Goal: Task Accomplishment & Management: Manage account settings

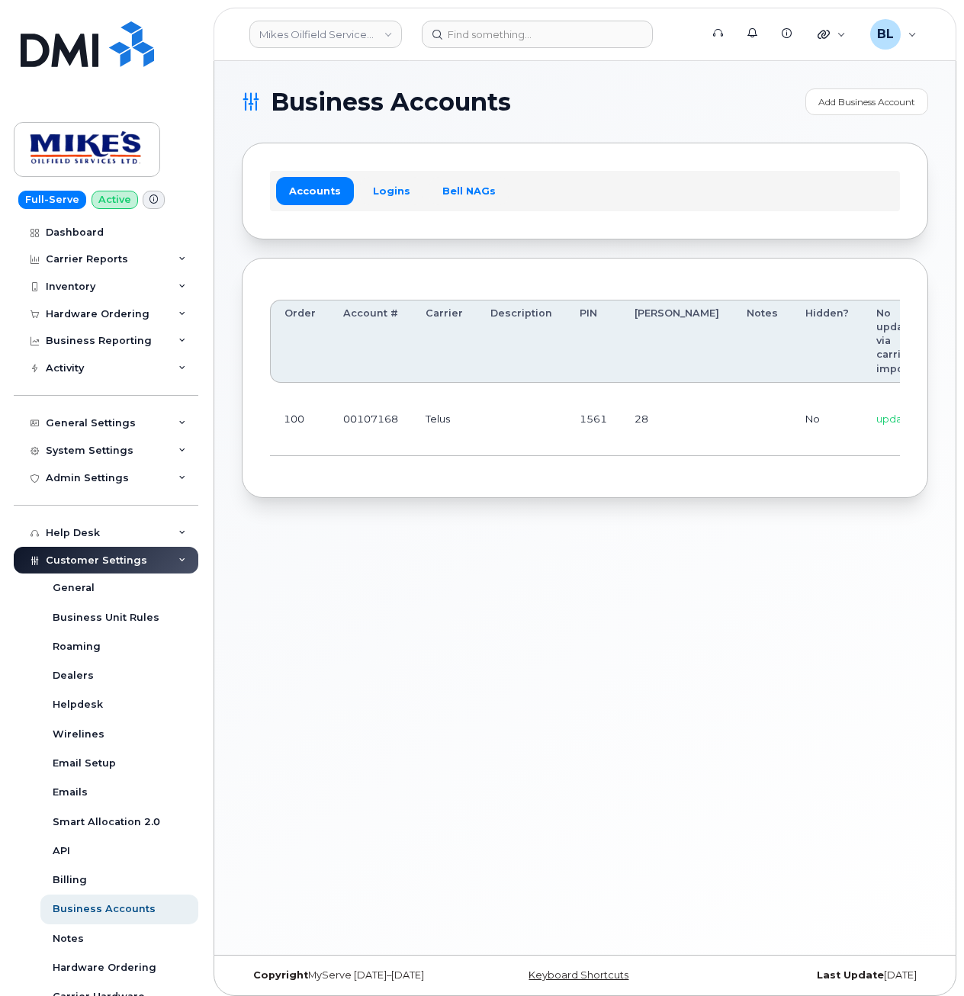
drag, startPoint x: 512, startPoint y: 454, endPoint x: 826, endPoint y: 467, distance: 314.4
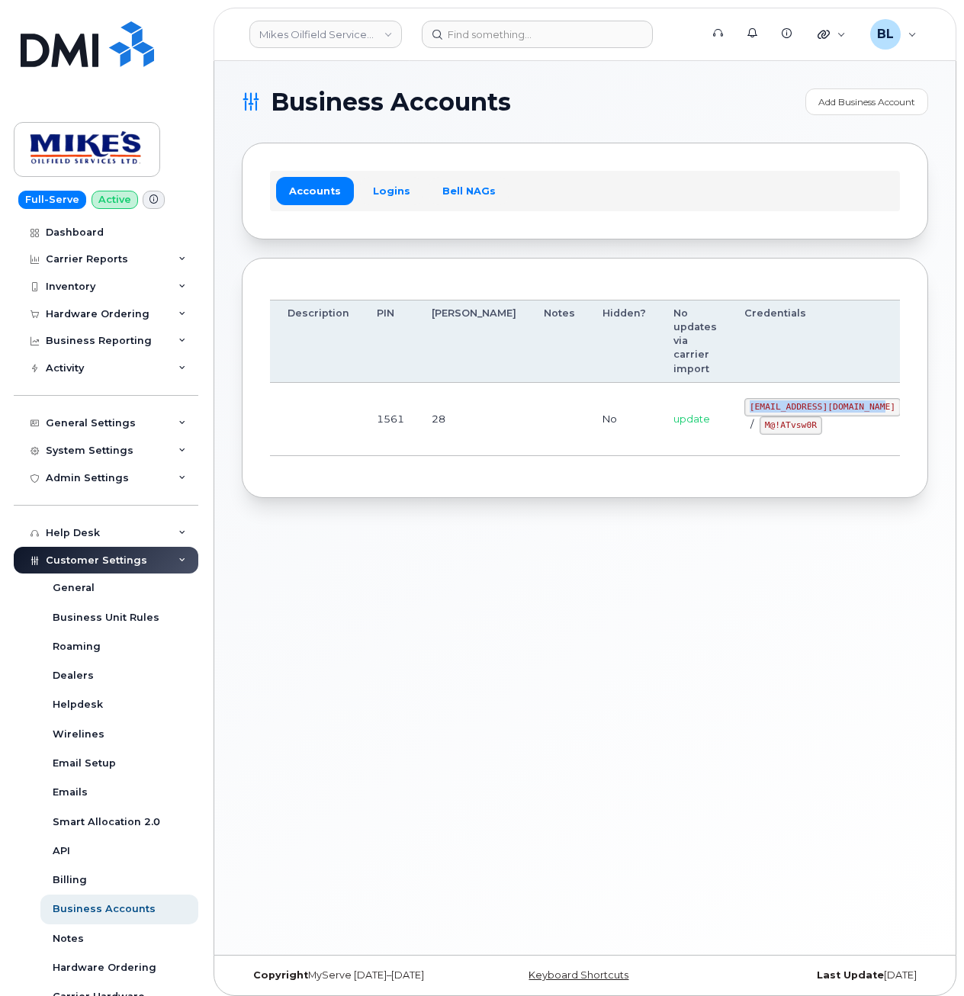
drag, startPoint x: 663, startPoint y: 403, endPoint x: 800, endPoint y: 413, distance: 136.9
click at [800, 413] on td "mikes.oilfield@outlook.com / M@!ATvsw0R" at bounding box center [822, 419] width 184 height 73
copy code "mikes.oilfield@outlook.com"
click at [322, 454] on td at bounding box center [318, 419] width 89 height 73
drag, startPoint x: 681, startPoint y: 424, endPoint x: 736, endPoint y: 426, distance: 54.9
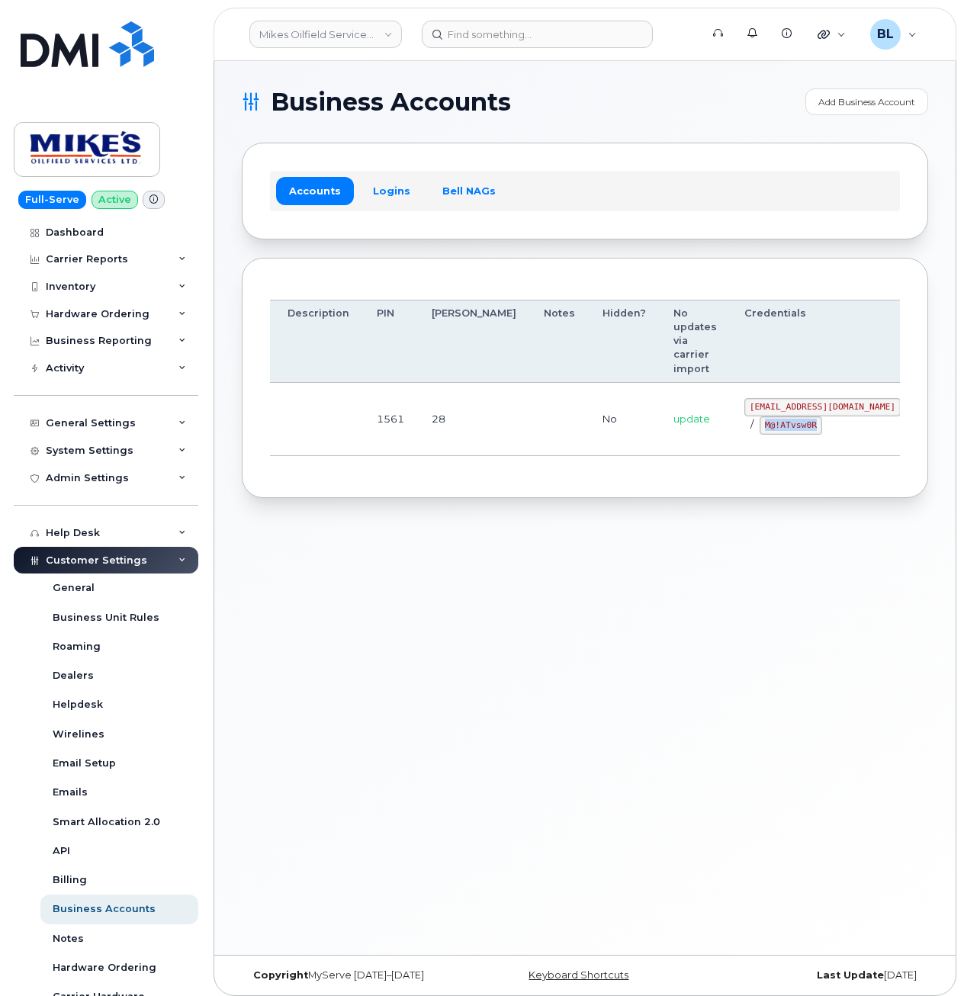
click at [759, 426] on code "M@!ATvsw0R" at bounding box center [790, 425] width 63 height 18
copy code "M@!ATvsw0R"
drag, startPoint x: 312, startPoint y: 575, endPoint x: 409, endPoint y: 393, distance: 205.7
click at [312, 574] on div "Business Accounts Add Business Account Accounts Logins Bell NAGs Order Account …" at bounding box center [584, 508] width 741 height 894
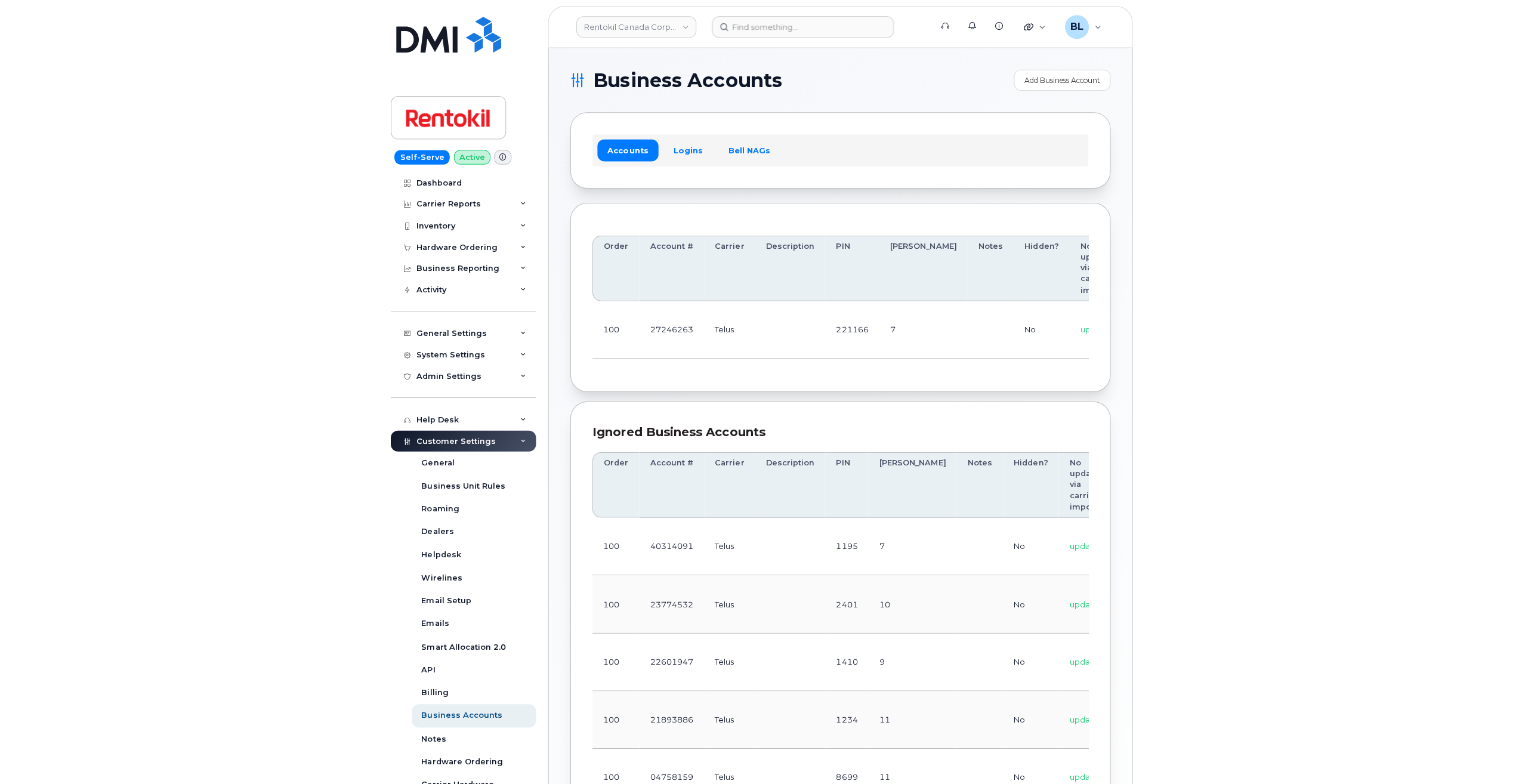
scroll to position [0, 166]
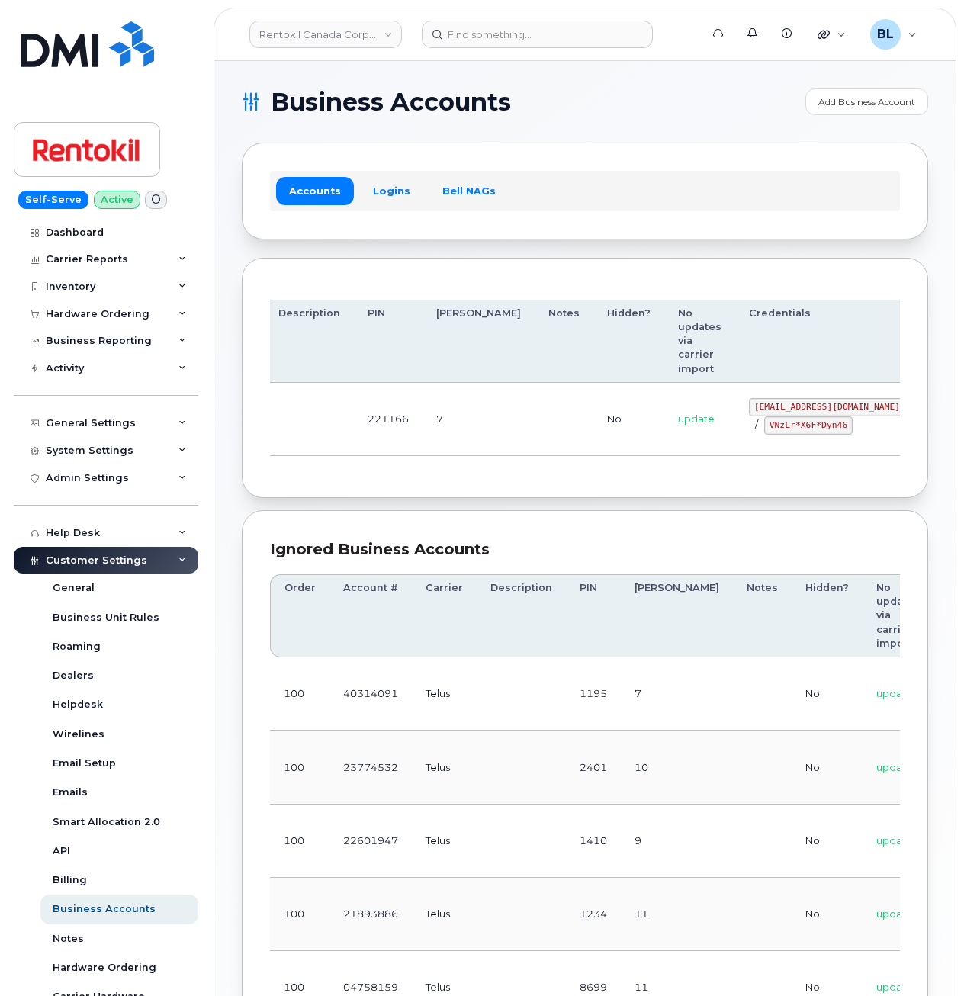
drag, startPoint x: 590, startPoint y: 401, endPoint x: 823, endPoint y: 428, distance: 234.8
drag, startPoint x: 672, startPoint y: 403, endPoint x: 795, endPoint y: 412, distance: 123.8
click at [795, 412] on code "malorie.bell@rentokil.com" at bounding box center [827, 407] width 156 height 18
copy code "malorie.bell@rentokil.com"
drag, startPoint x: 304, startPoint y: 488, endPoint x: 305, endPoint y: 479, distance: 9.2
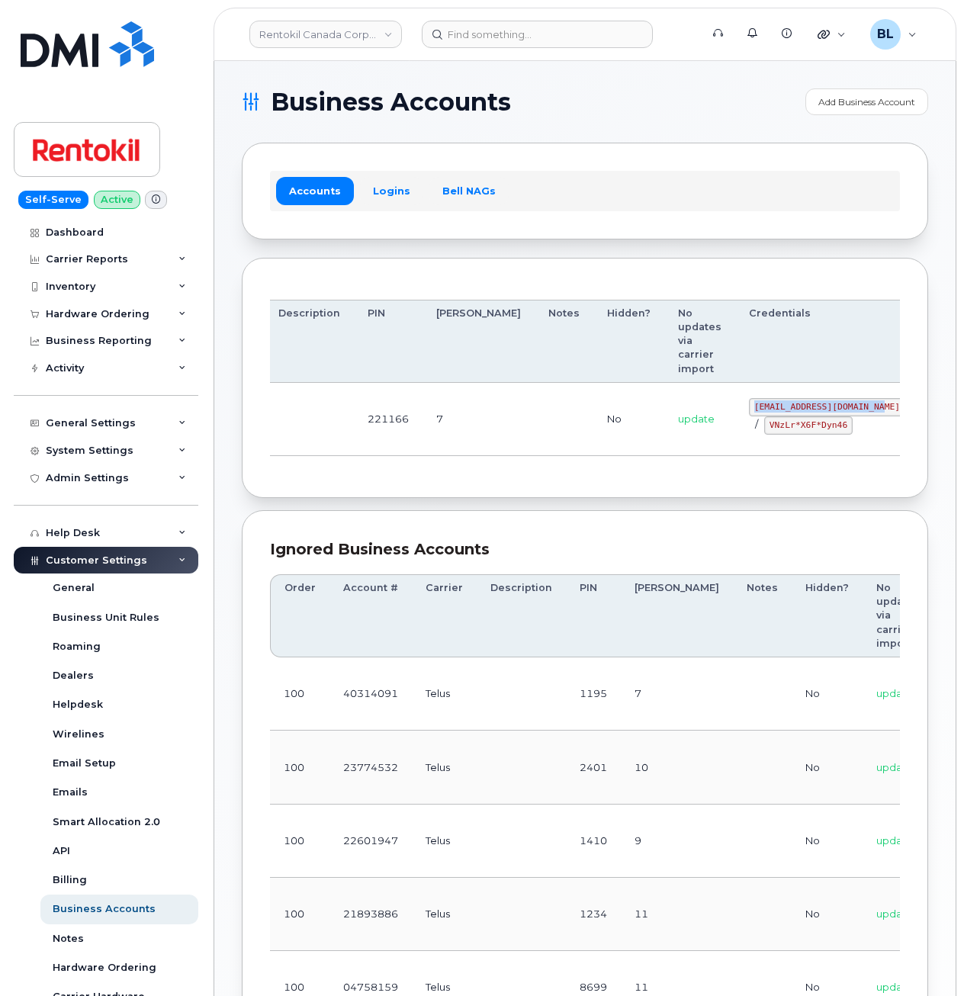
click at [304, 488] on div "Order Account # Carrier Description PIN Bill Day Notes Hidden? No updates via c…" at bounding box center [585, 378] width 686 height 241
drag, startPoint x: 671, startPoint y: 405, endPoint x: 798, endPoint y: 409, distance: 127.4
click at [798, 409] on code "malorie.bell@rentokil.com" at bounding box center [827, 407] width 156 height 18
copy code "malorie.bell@rentokil.com"
click at [343, 282] on div "Order Account # Carrier Description PIN Bill Day Notes Hidden? No updates via c…" at bounding box center [585, 378] width 686 height 241
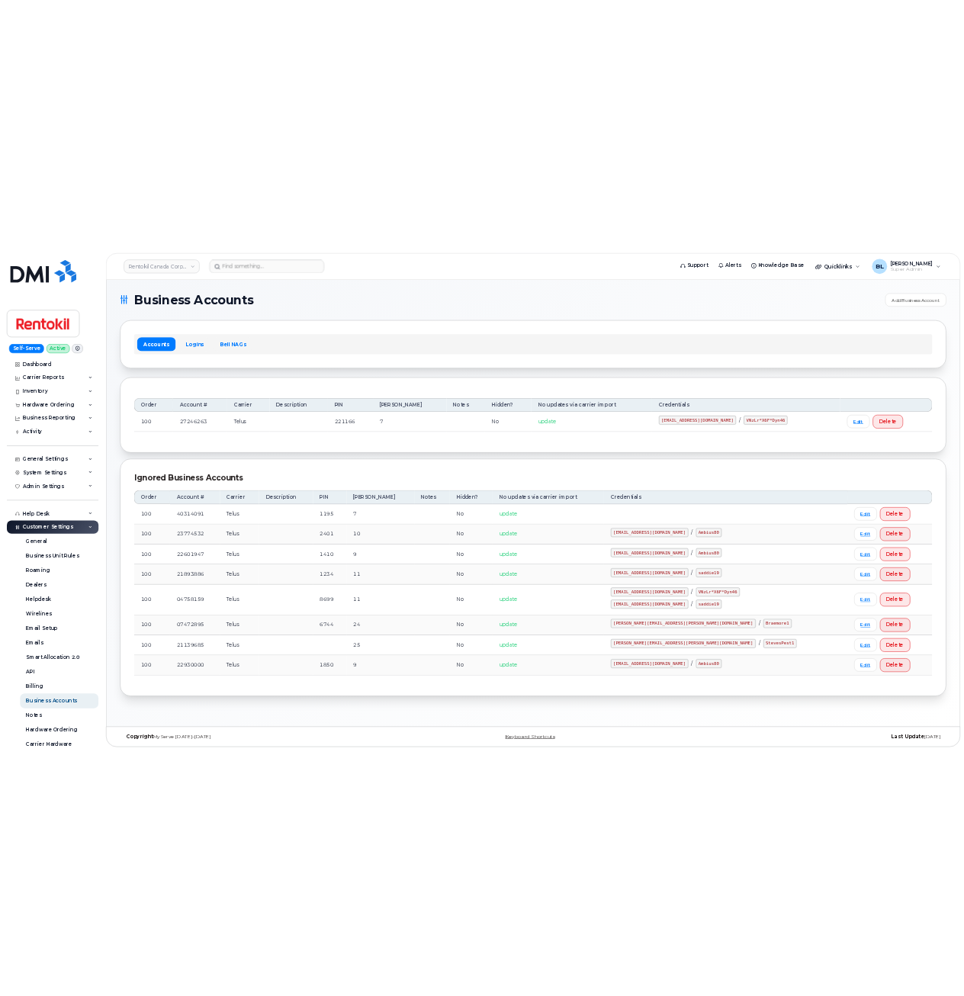
scroll to position [0, 0]
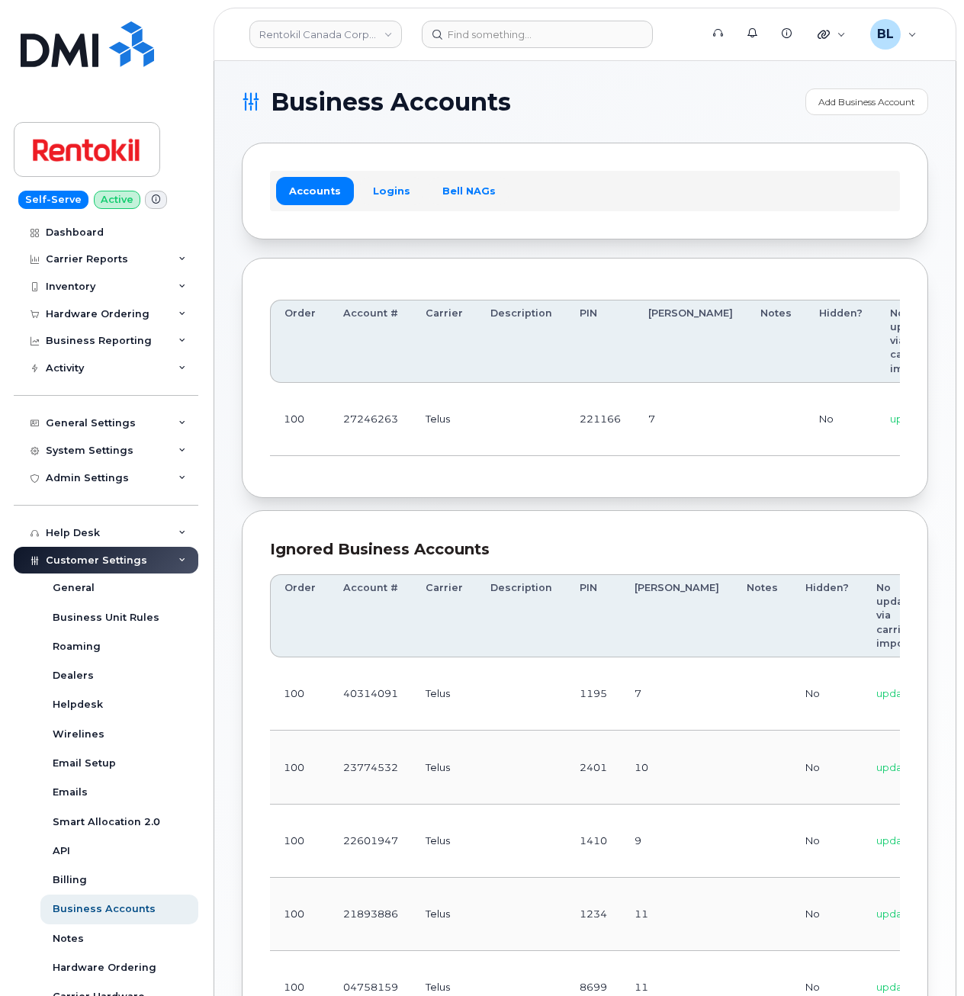
drag, startPoint x: 388, startPoint y: 297, endPoint x: 389, endPoint y: 281, distance: 15.3
click at [388, 294] on div "Order Account # Carrier Description PIN Bill Day Notes Hidden? No updates via c…" at bounding box center [585, 378] width 630 height 185
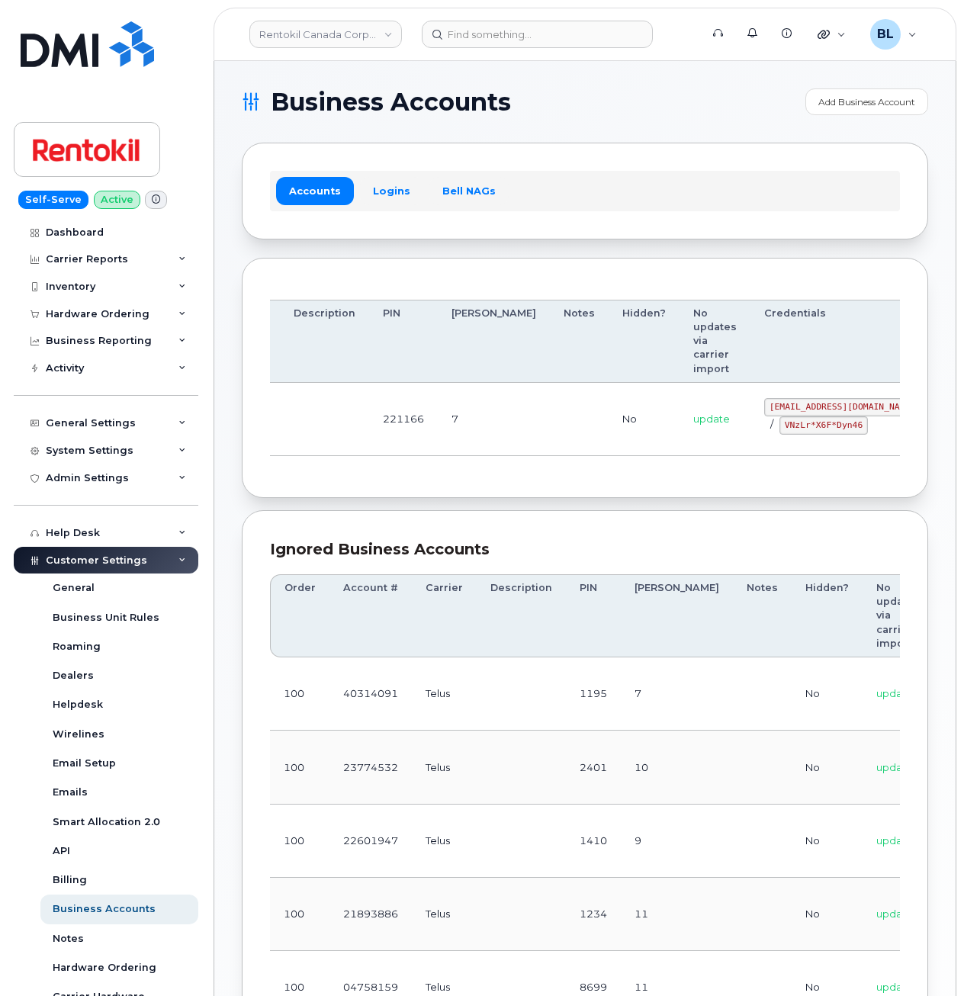
scroll to position [0, 212]
drag, startPoint x: 531, startPoint y: 418, endPoint x: 884, endPoint y: 412, distance: 352.3
drag, startPoint x: 669, startPoint y: 402, endPoint x: 801, endPoint y: 407, distance: 132.8
click at [801, 407] on td "malorie.bell@rentokil.com / VNzLr*X6F*Dyn46" at bounding box center [827, 419] width 184 height 73
copy code "malorie.bell@rentokil.com"
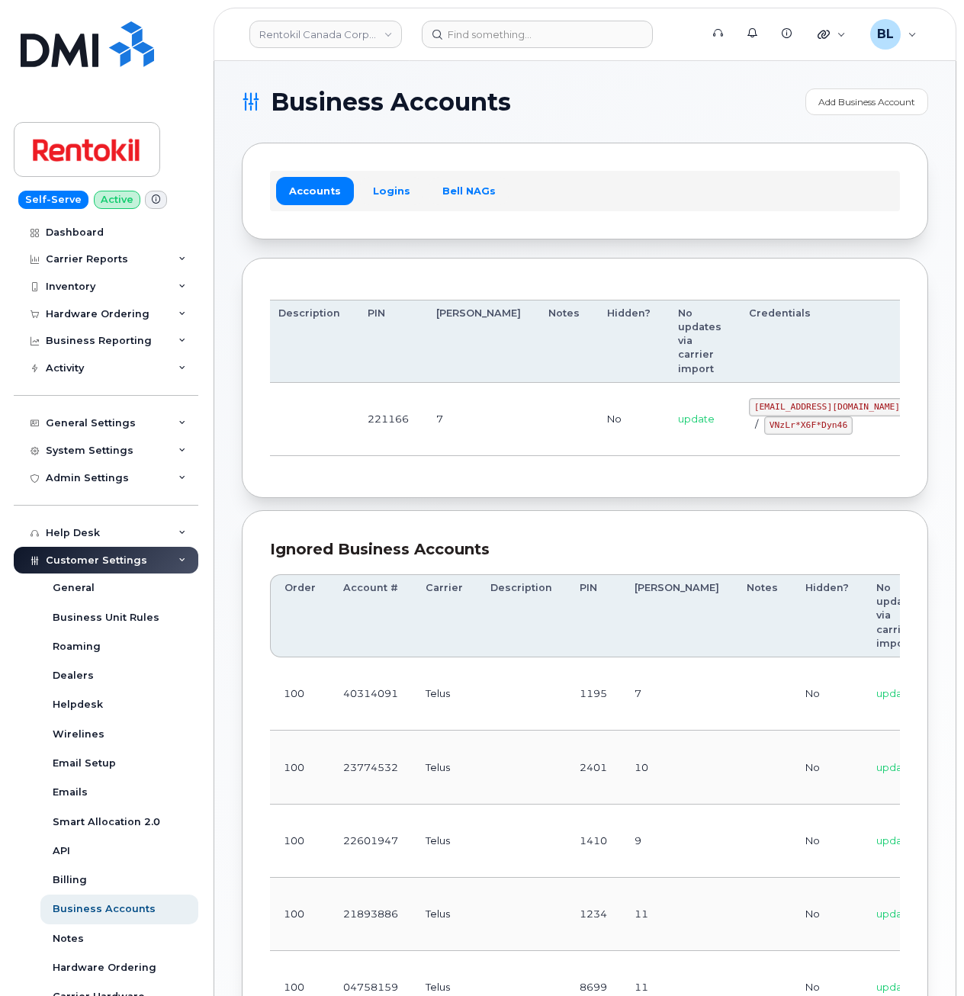
click at [329, 443] on td at bounding box center [309, 419] width 89 height 73
drag, startPoint x: 687, startPoint y: 425, endPoint x: 770, endPoint y: 425, distance: 83.1
click at [770, 425] on div "malorie.bell@rentokil.com / VNzLr*X6F*Dyn46" at bounding box center [827, 416] width 156 height 37
copy code "VNzLr*X6F*Dyn46"
click at [172, 467] on div "Admin Settings" at bounding box center [106, 477] width 185 height 27
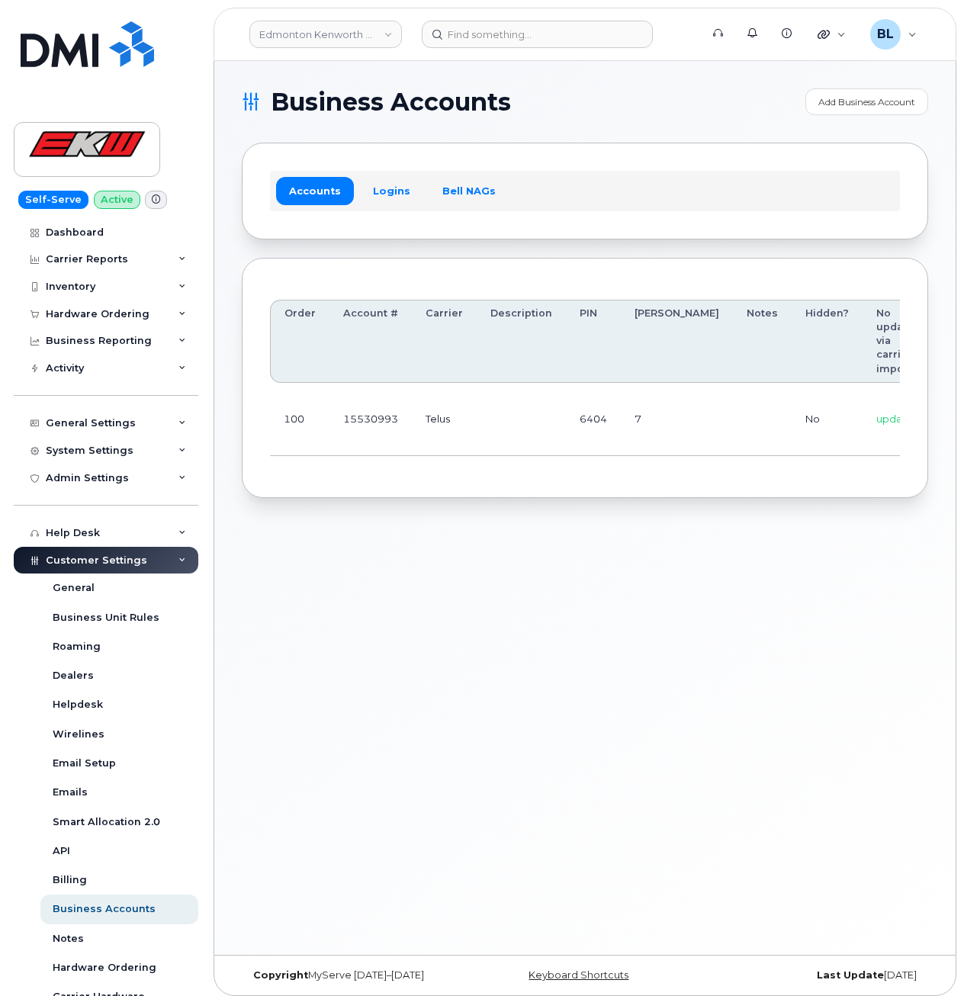
scroll to position [0, 127]
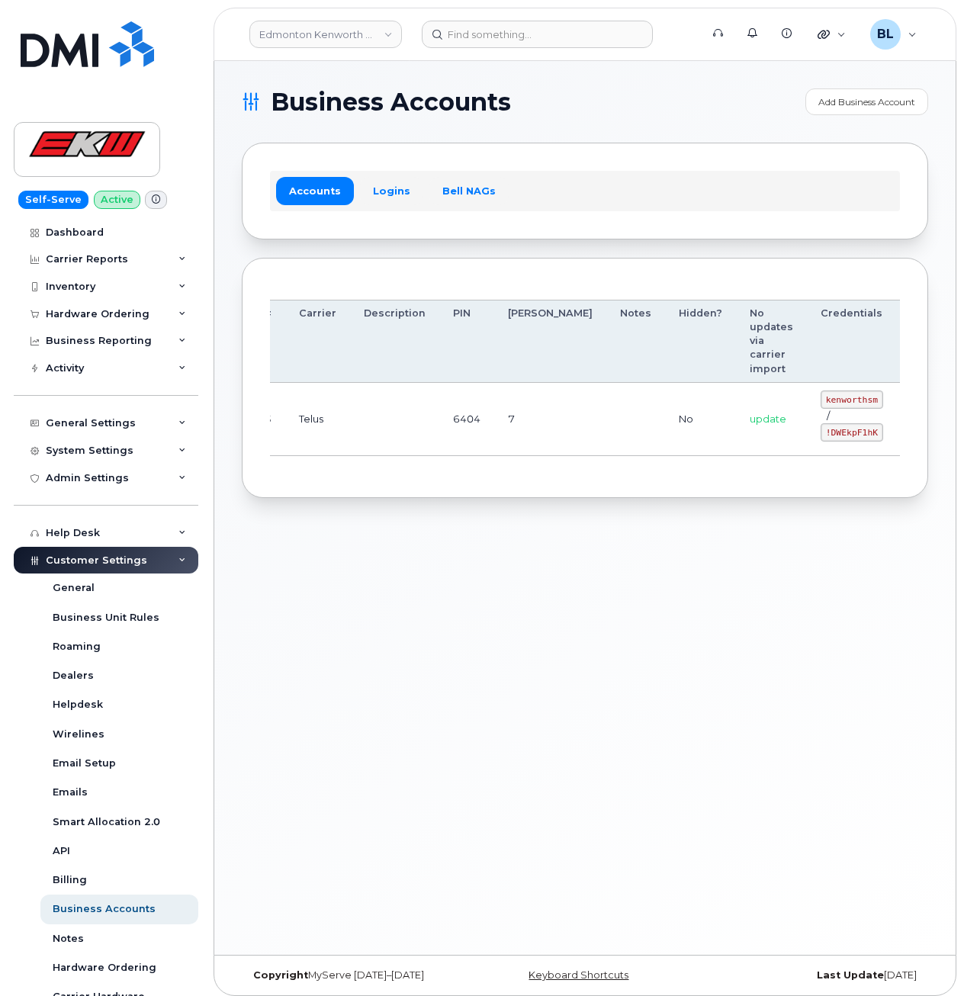
drag, startPoint x: 542, startPoint y: 425, endPoint x: 922, endPoint y: 457, distance: 381.0
drag, startPoint x: 742, startPoint y: 391, endPoint x: 795, endPoint y: 398, distance: 53.8
click at [820, 398] on code "kenworthsm" at bounding box center [851, 399] width 63 height 18
copy code "kenworthsm"
drag, startPoint x: 748, startPoint y: 436, endPoint x: 801, endPoint y: 442, distance: 53.0
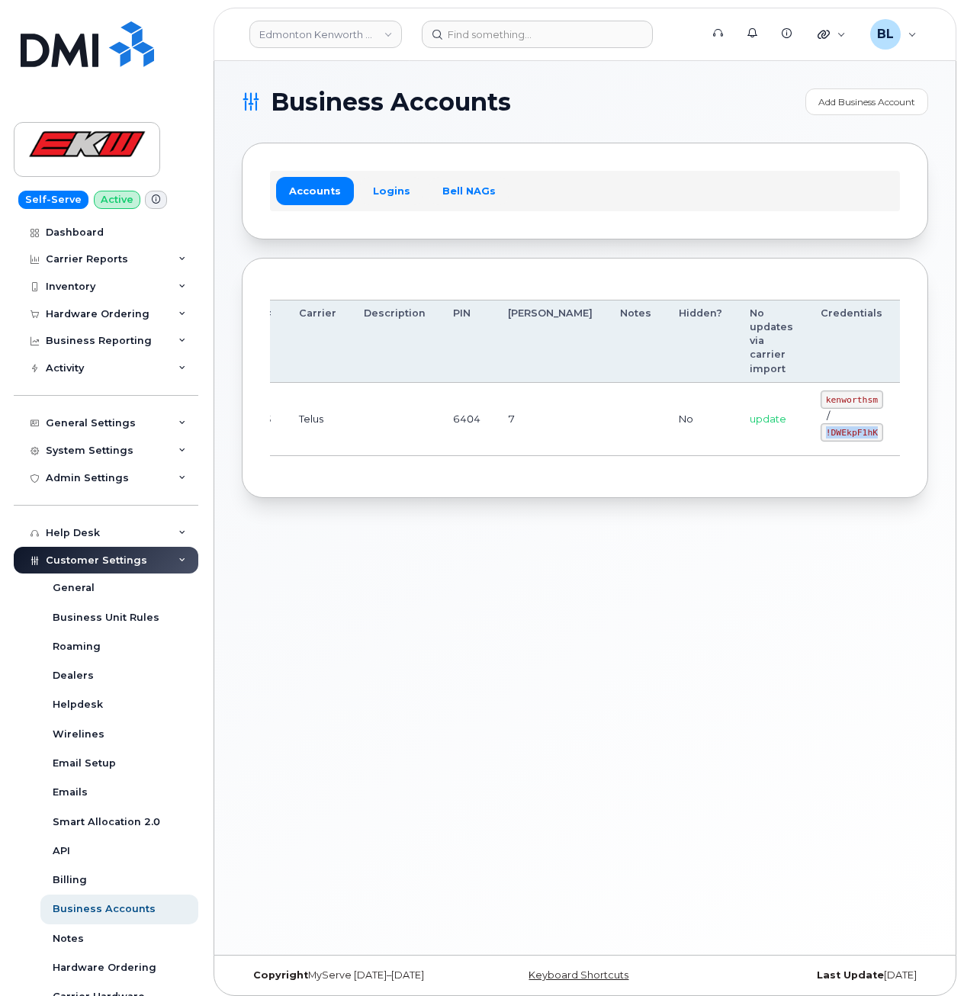
click at [807, 443] on td "kenworthsm / !DWEkpF1hK" at bounding box center [852, 419] width 90 height 73
copy code "!DWEkpF1hK"
click at [684, 604] on div "Business Accounts Add Business Account Accounts Logins Bell NAGs Order Account …" at bounding box center [584, 508] width 741 height 894
drag, startPoint x: 512, startPoint y: 592, endPoint x: 506, endPoint y: 579, distance: 15.0
click at [512, 592] on div "Business Accounts Add Business Account Accounts Logins Bell NAGs Order Account …" at bounding box center [584, 508] width 741 height 894
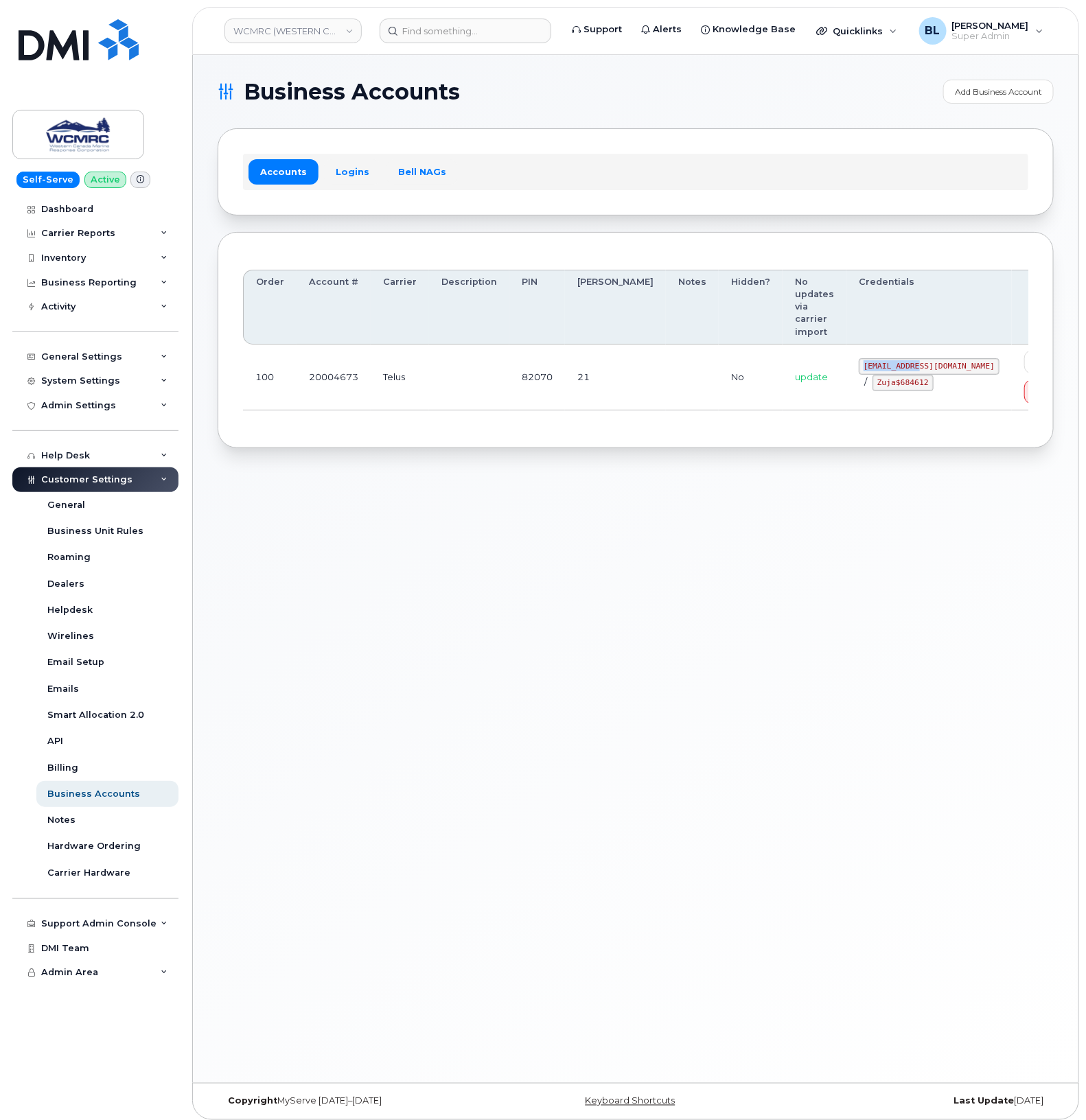
drag, startPoint x: 832, startPoint y: 327, endPoint x: 891, endPoint y: 327, distance: 59.0
click at [891, 358] on code "ap@wcmrc.com" at bounding box center [929, 366] width 140 height 16
copy code "ap@wcmrc.com"
click at [849, 375] on div "Order Account # Carrier Description PIN Bill Day Notes Hidden? No updates via c…" at bounding box center [636, 340] width 785 height 167
drag, startPoint x: 825, startPoint y: 357, endPoint x: 883, endPoint y: 354, distance: 58.1
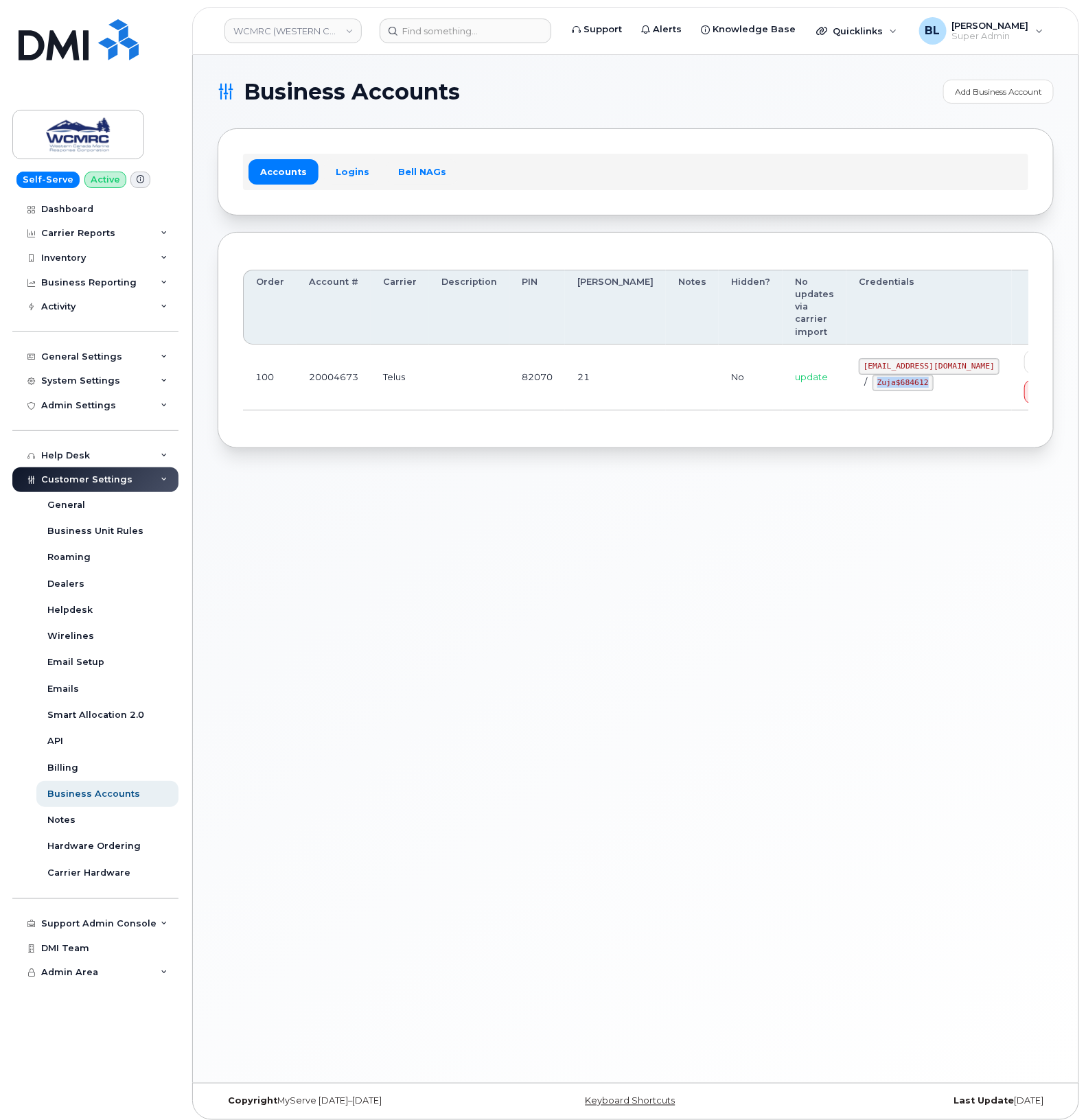
click at [883, 354] on td "ap@wcmrc.com / Zuja$684612" at bounding box center [929, 377] width 166 height 66
copy code "Zuja$684612"
drag, startPoint x: 420, startPoint y: 594, endPoint x: 327, endPoint y: 546, distance: 104.7
click at [419, 594] on div "Business Accounts Add Business Account Accounts Logins Bell NAGs Order Account …" at bounding box center [636, 569] width 886 height 1028
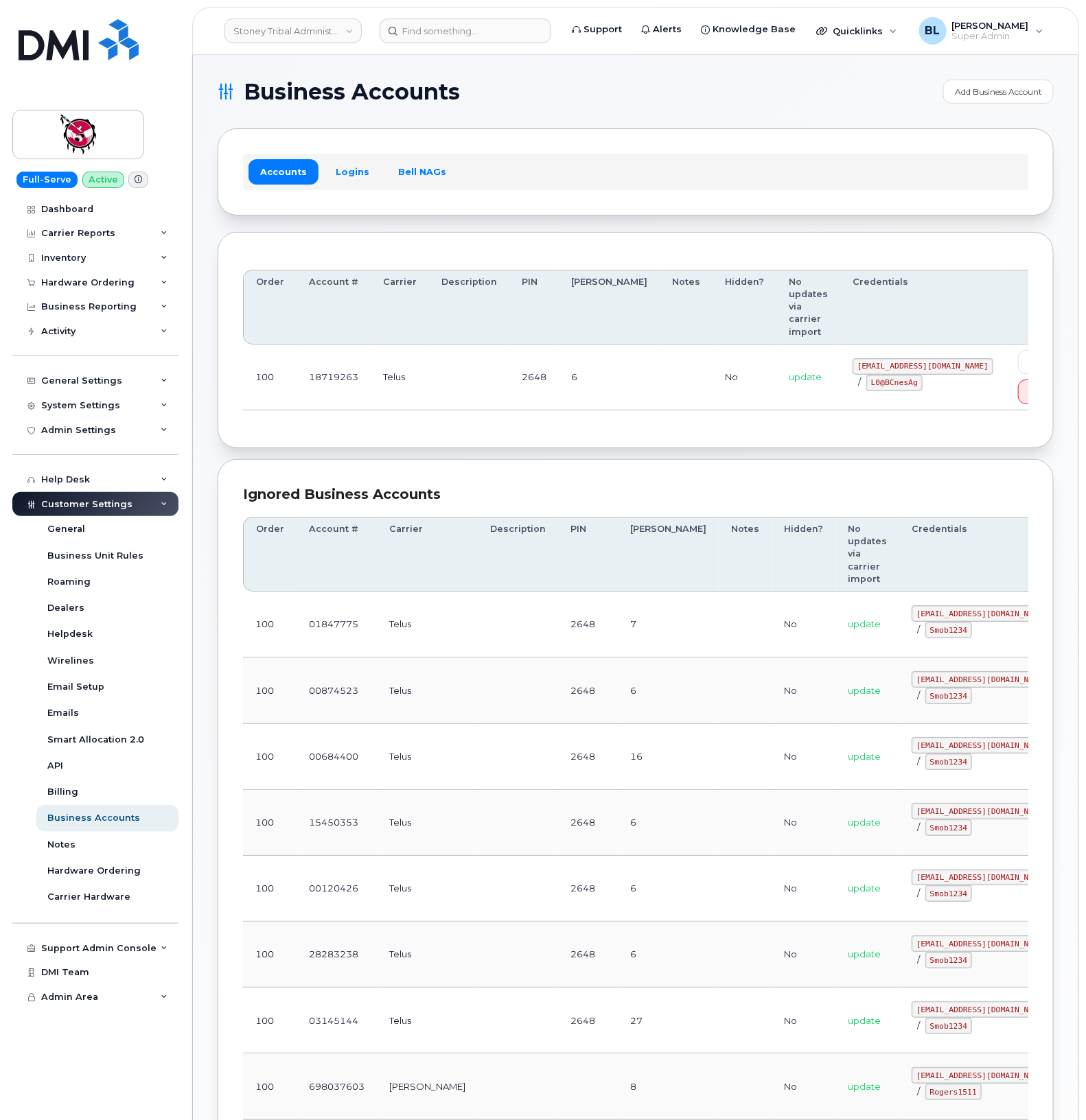
drag, startPoint x: 412, startPoint y: 449, endPoint x: 406, endPoint y: 431, distance: 19.0
drag, startPoint x: 406, startPoint y: 431, endPoint x: 646, endPoint y: 339, distance: 257.0
click at [660, 345] on td at bounding box center [686, 377] width 53 height 66
drag, startPoint x: 818, startPoint y: 331, endPoint x: 894, endPoint y: 326, distance: 76.2
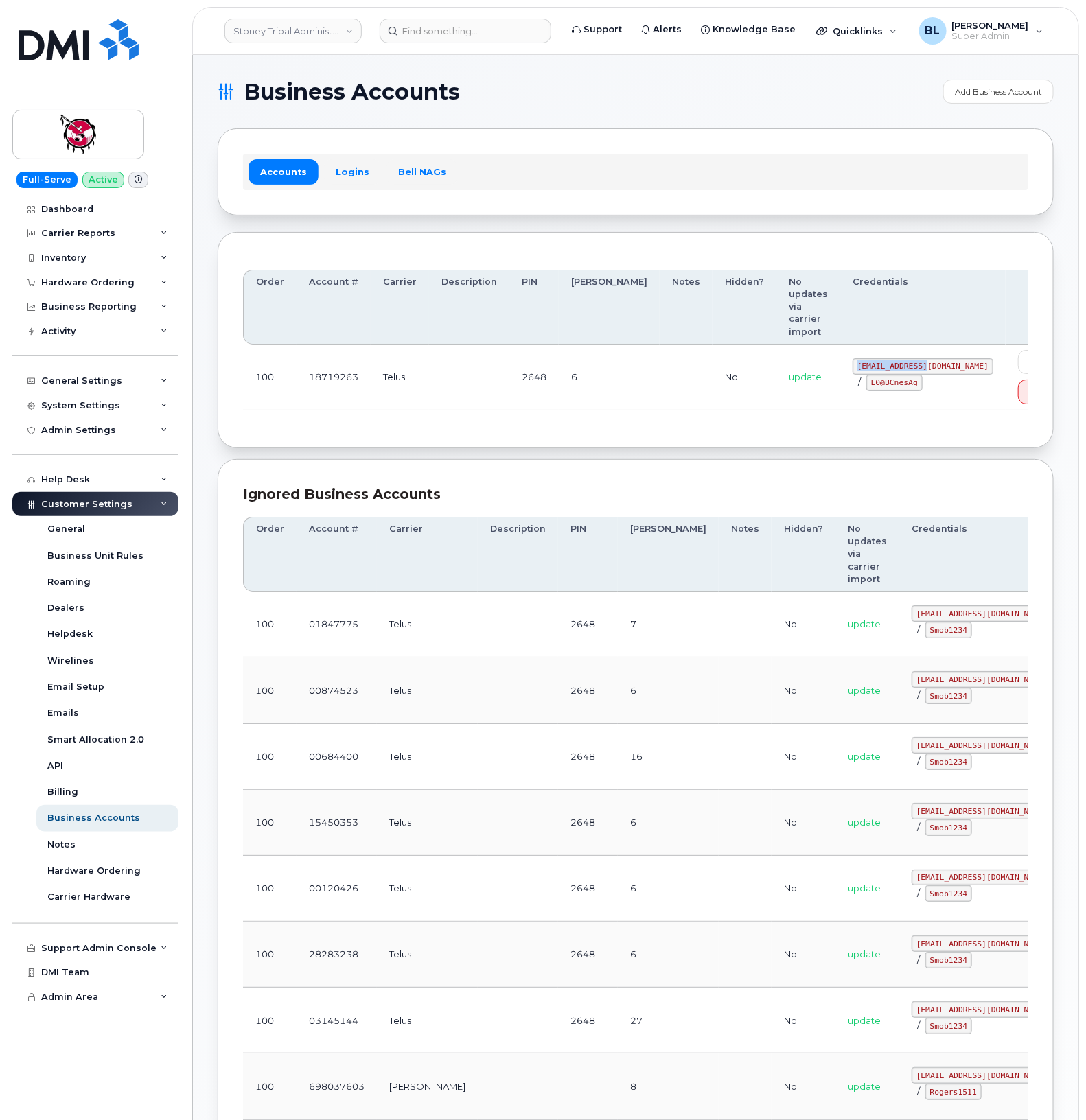
click at [894, 345] on td "18719263@sm.com / L0@BCnesAg" at bounding box center [923, 377] width 166 height 66
copy code "18719263@sm.com"
drag, startPoint x: 409, startPoint y: 376, endPoint x: 416, endPoint y: 375, distance: 7.1
click at [409, 376] on div "Order Account # Carrier Description PIN Bill Day Notes Hidden? No updates via c…" at bounding box center [636, 340] width 785 height 167
drag, startPoint x: 826, startPoint y: 345, endPoint x: 873, endPoint y: 350, distance: 47.3
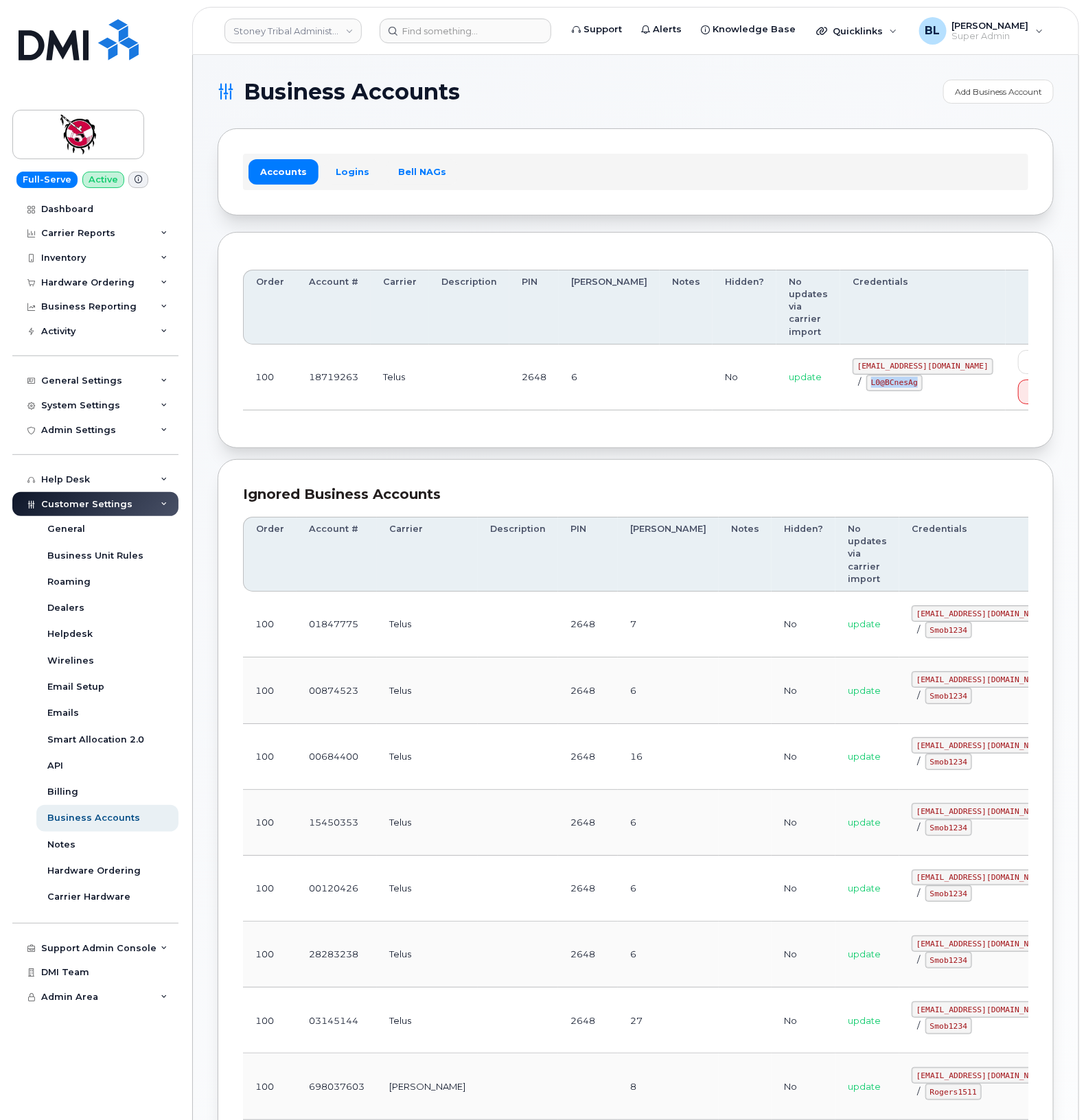
click at [873, 375] on code "L0@BCnesAg" at bounding box center [894, 383] width 57 height 16
copy code "L0@BCnesAg"
click at [369, 375] on div "Order Account # Carrier Description PIN Bill Day Notes Hidden? No updates via c…" at bounding box center [636, 340] width 837 height 217
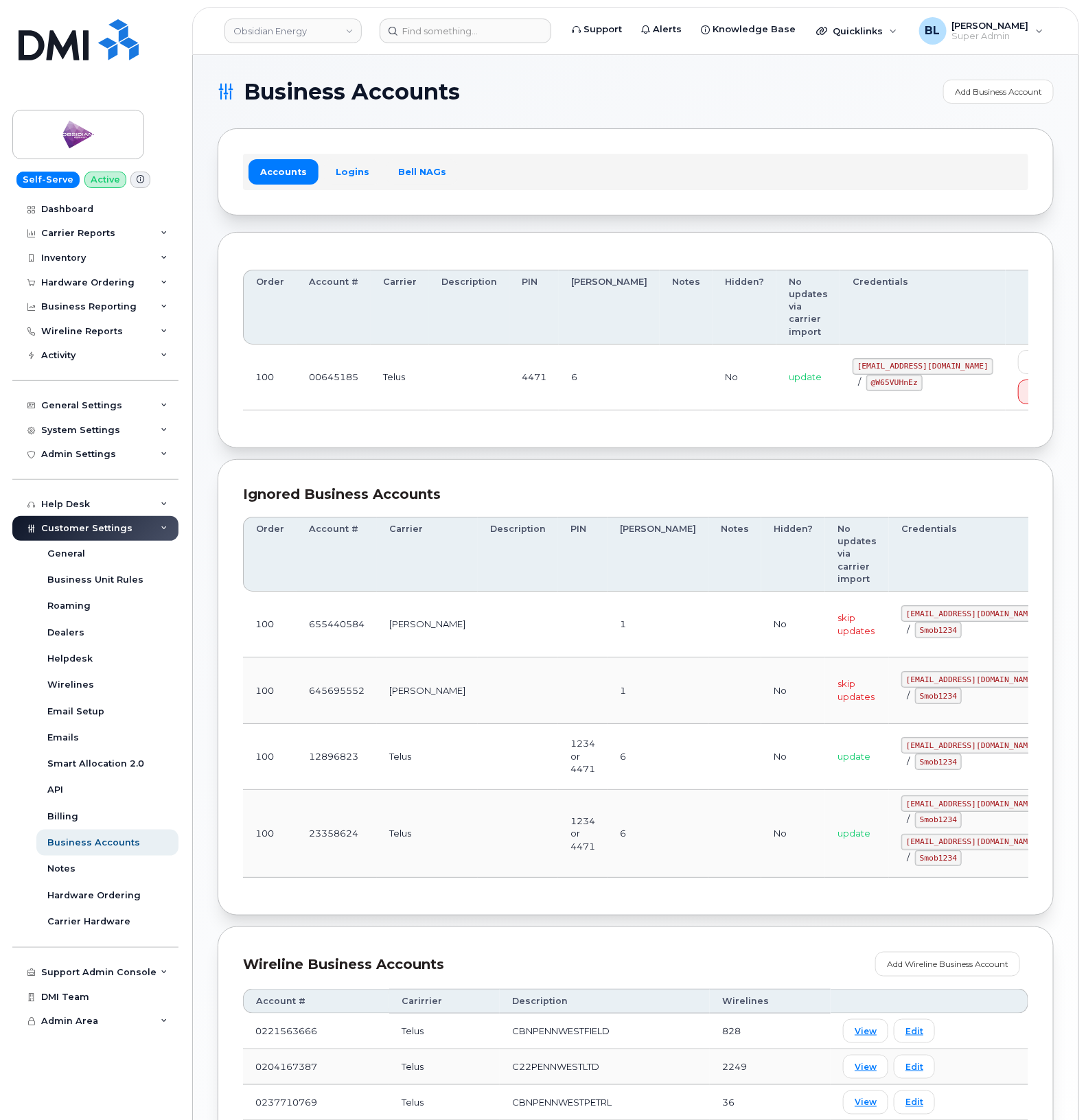
drag, startPoint x: 486, startPoint y: 366, endPoint x: 736, endPoint y: 352, distance: 250.4
drag, startPoint x: 879, startPoint y: 345, endPoint x: 910, endPoint y: 343, distance: 31.1
click at [910, 345] on td "pw00645185sm@yahoo.ca / @W65VUHnEz" at bounding box center [923, 377] width 166 height 66
copy code "pw00645185sm@yahoo.ca"
drag, startPoint x: 802, startPoint y: 360, endPoint x: 859, endPoint y: 365, distance: 57.2
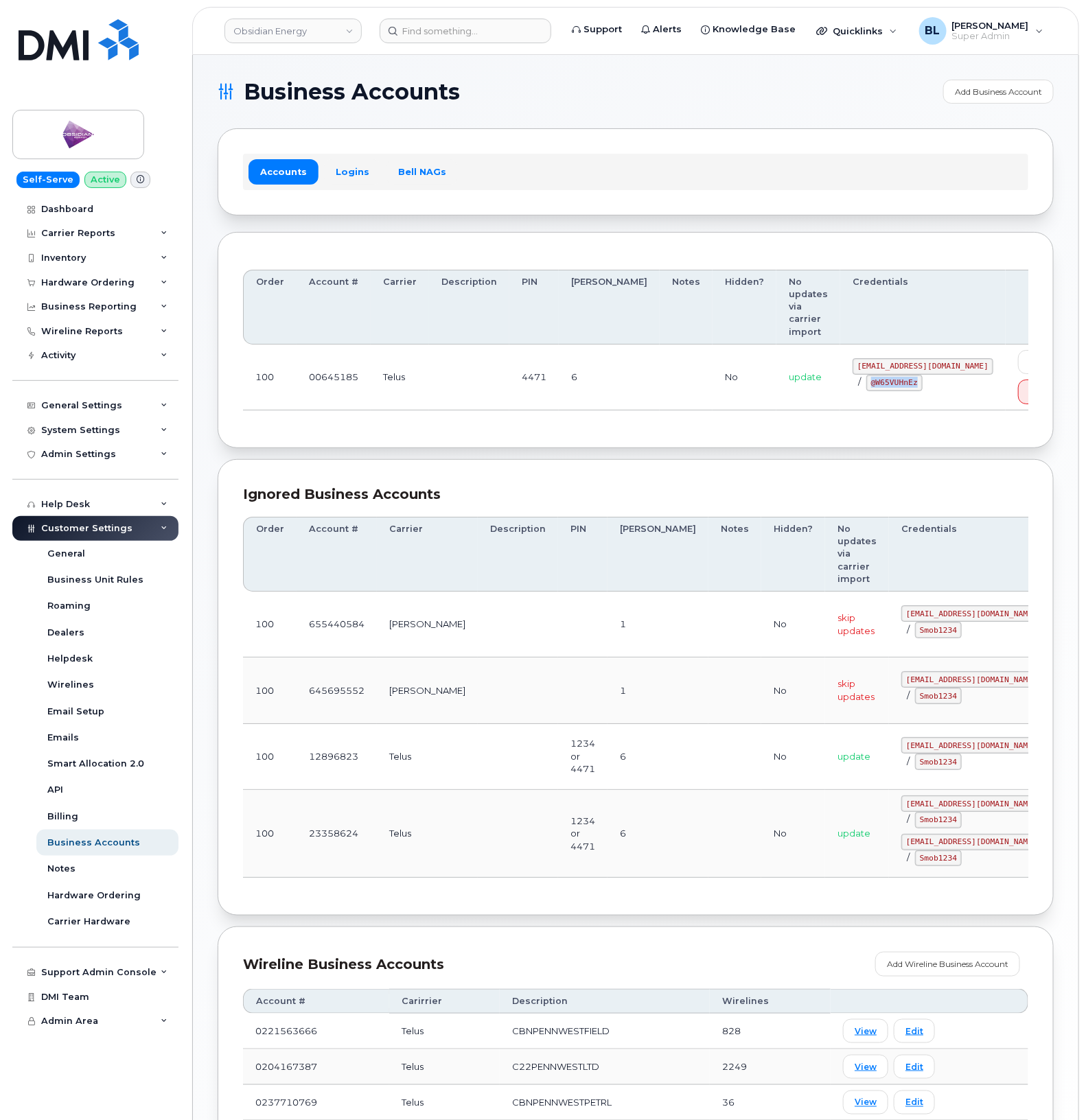
click at [859, 365] on td "pw00645185sm@yahoo.ca / @W65VUHnEz" at bounding box center [923, 377] width 166 height 66
copy code "@W65VUHnEz"
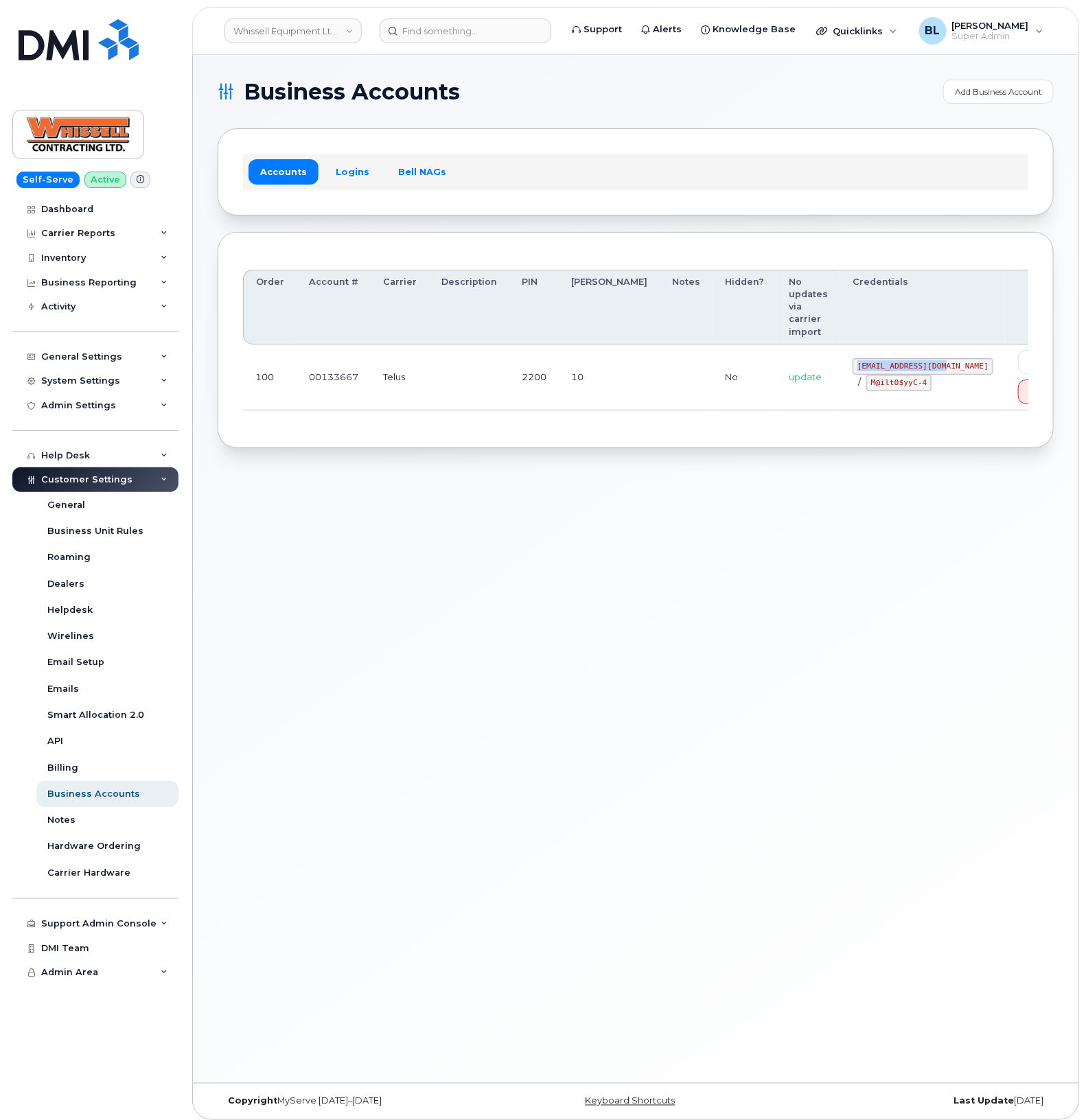
drag, startPoint x: 812, startPoint y: 335, endPoint x: 900, endPoint y: 344, distance: 88.5
click at [900, 358] on div "[EMAIL_ADDRESS][DOMAIN_NAME] / M@ilt0$yyC-4" at bounding box center [923, 375] width 140 height 33
copy code "[EMAIL_ADDRESS][DOMAIN_NAME]"
drag, startPoint x: 808, startPoint y: 351, endPoint x: 819, endPoint y: 364, distance: 17.0
click at [840, 351] on td "itadmin@whissell.ca / M@ilt0$yyC-4" at bounding box center [923, 377] width 166 height 66
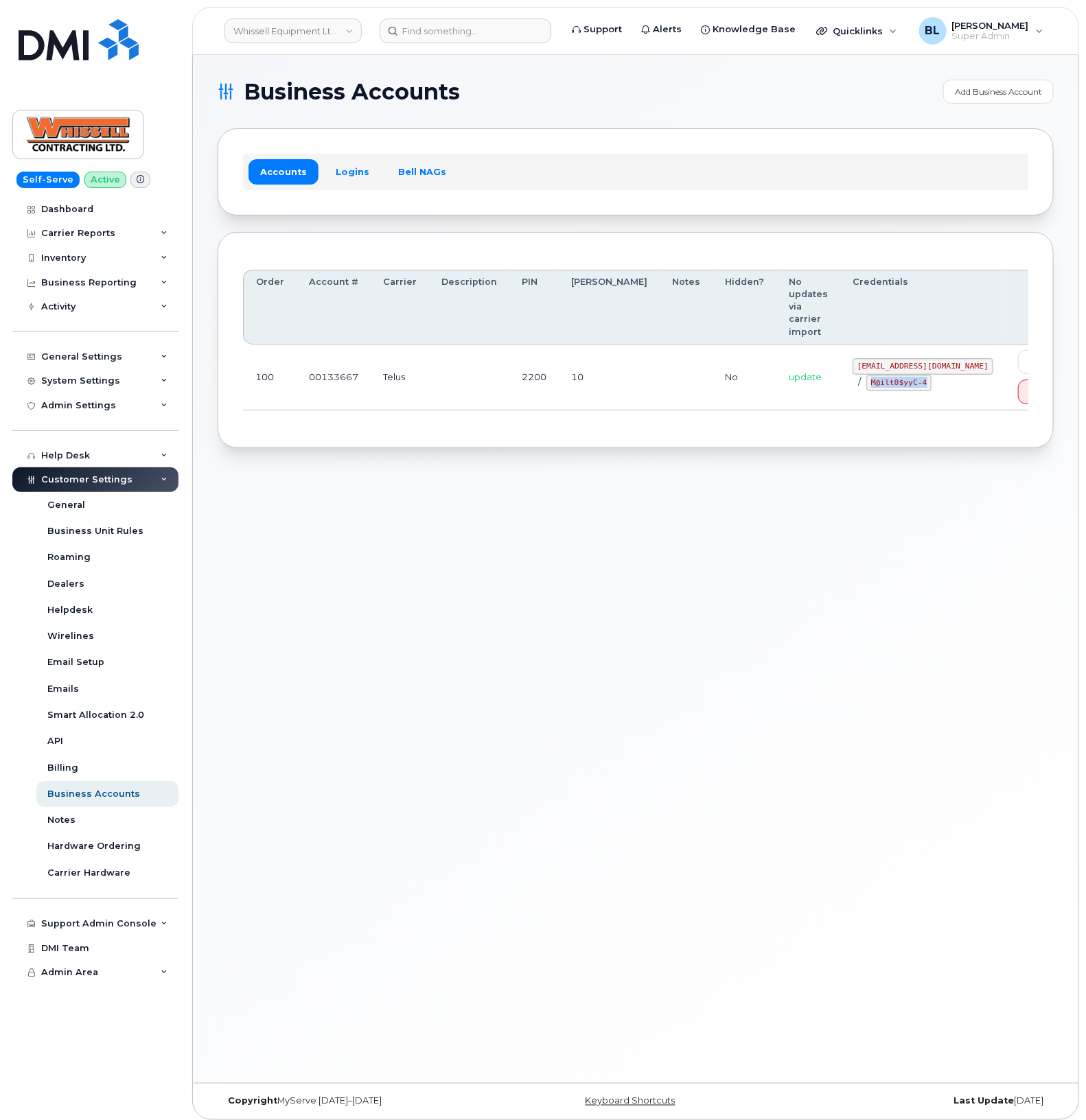
drag, startPoint x: 819, startPoint y: 364, endPoint x: 869, endPoint y: 366, distance: 50.0
click at [869, 375] on code "M@ilt0$yyC-4" at bounding box center [899, 383] width 65 height 16
copy code "M@ilt0$yyC-4"
drag, startPoint x: 431, startPoint y: 454, endPoint x: 460, endPoint y: 273, distance: 183.3
click at [433, 447] on div "Business Accounts Add Business Account Accounts Logins Bell NAGs Order Account …" at bounding box center [636, 569] width 886 height 1028
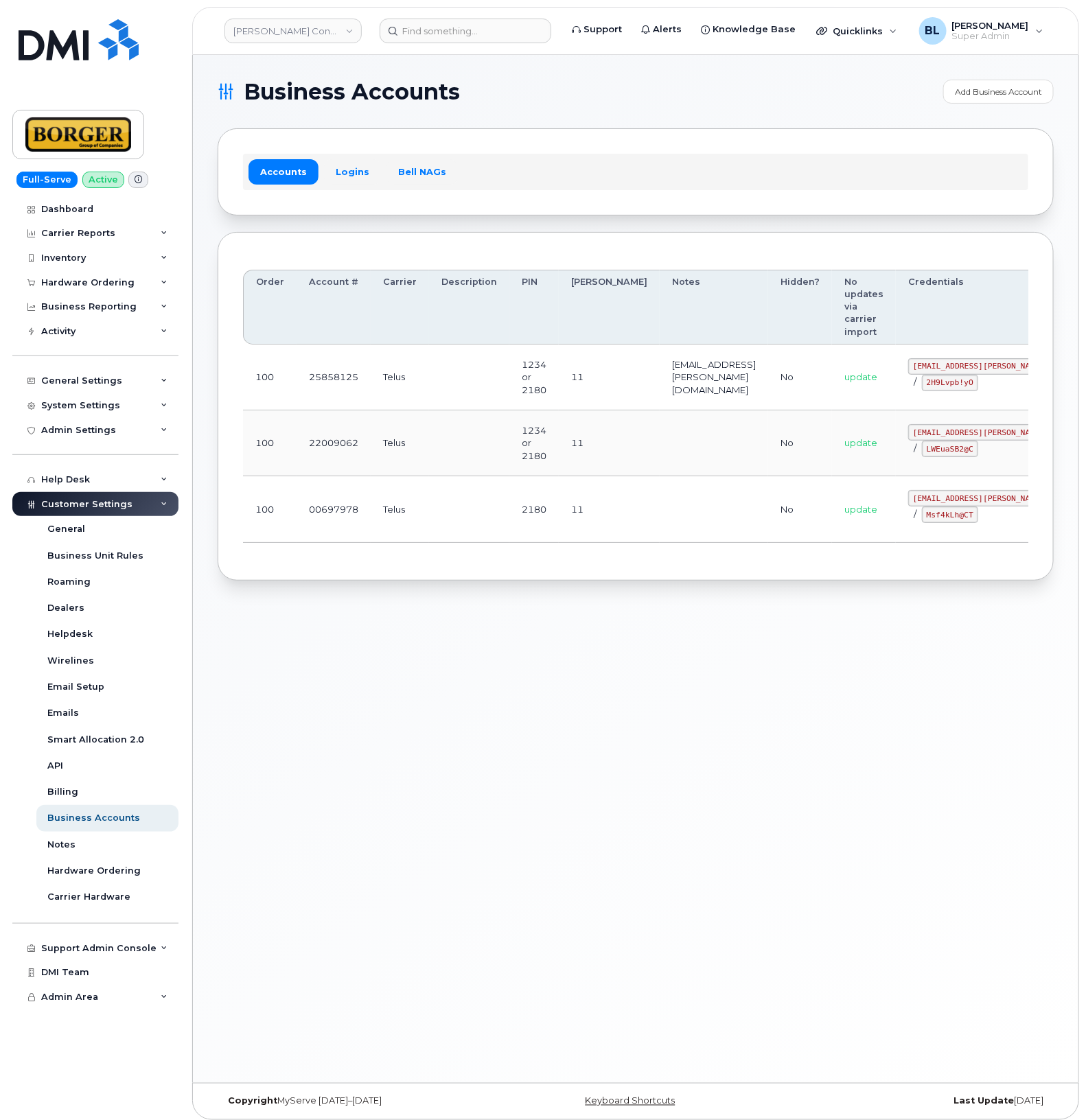
drag, startPoint x: 402, startPoint y: 780, endPoint x: 426, endPoint y: 740, distance: 46.6
click at [403, 773] on div "Business Accounts Add Business Account Accounts Logins Bell NAGs Order Account …" at bounding box center [636, 569] width 886 height 1028
click at [909, 430] on code "[EMAIL_ADDRESS][PERSON_NAME][DOMAIN_NAME]" at bounding box center [1009, 432] width 202 height 16
drag, startPoint x: 860, startPoint y: 431, endPoint x: 981, endPoint y: 440, distance: 121.3
click at [981, 440] on td "[EMAIL_ADDRESS][PERSON_NAME][DOMAIN_NAME] / LWEuaSB2@C" at bounding box center [1009, 443] width 227 height 66
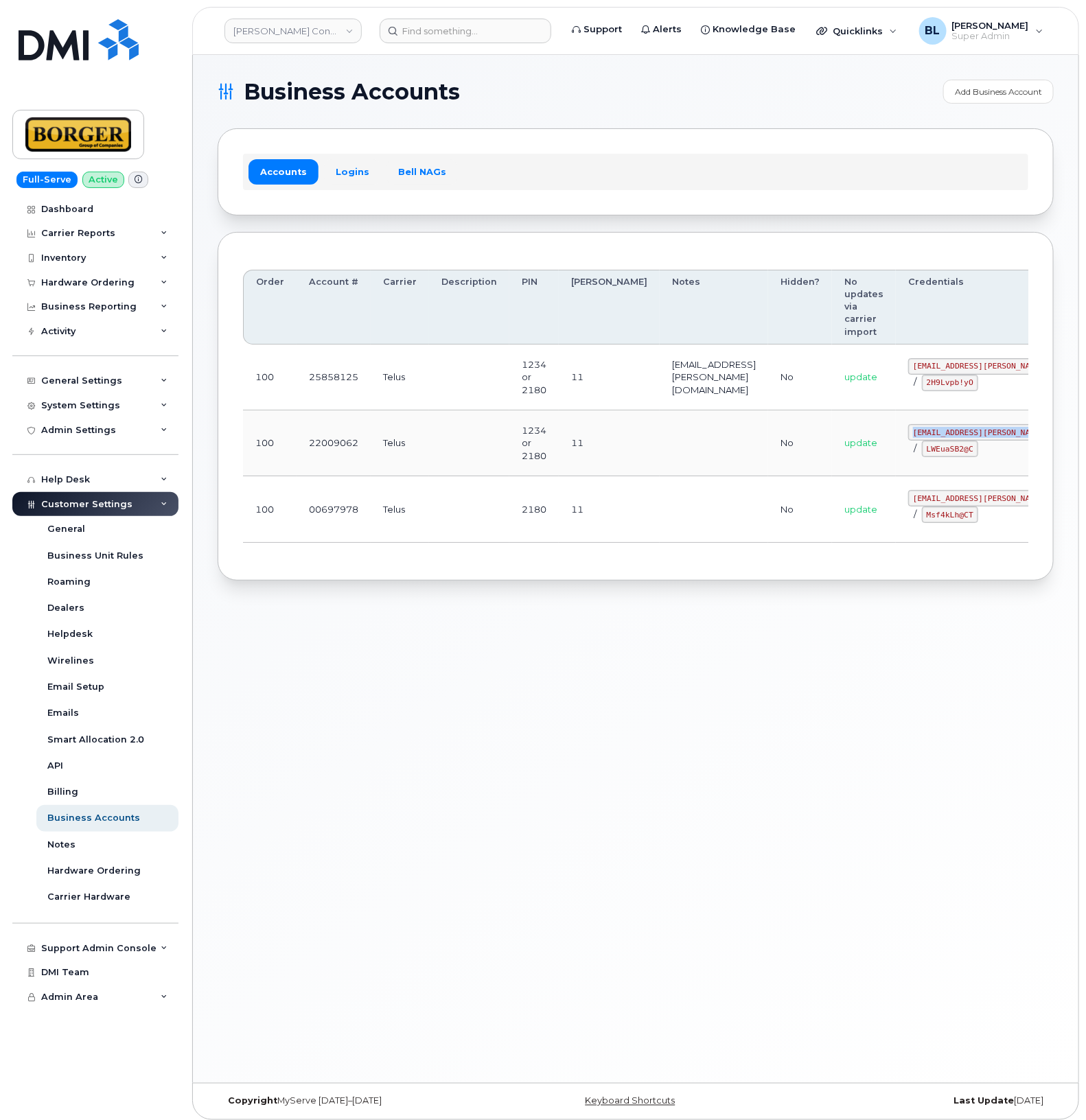
copy code "[EMAIL_ADDRESS][PERSON_NAME][DOMAIN_NAME]"
drag, startPoint x: 519, startPoint y: 660, endPoint x: 550, endPoint y: 651, distance: 32.3
click at [519, 660] on div "Business Accounts Add Business Account Accounts Logins Bell NAGs Order Account …" at bounding box center [636, 569] width 886 height 1028
drag, startPoint x: 872, startPoint y: 452, endPoint x: 918, endPoint y: 458, distance: 46.4
click at [922, 457] on code "LWEuaSB2@C" at bounding box center [950, 448] width 57 height 16
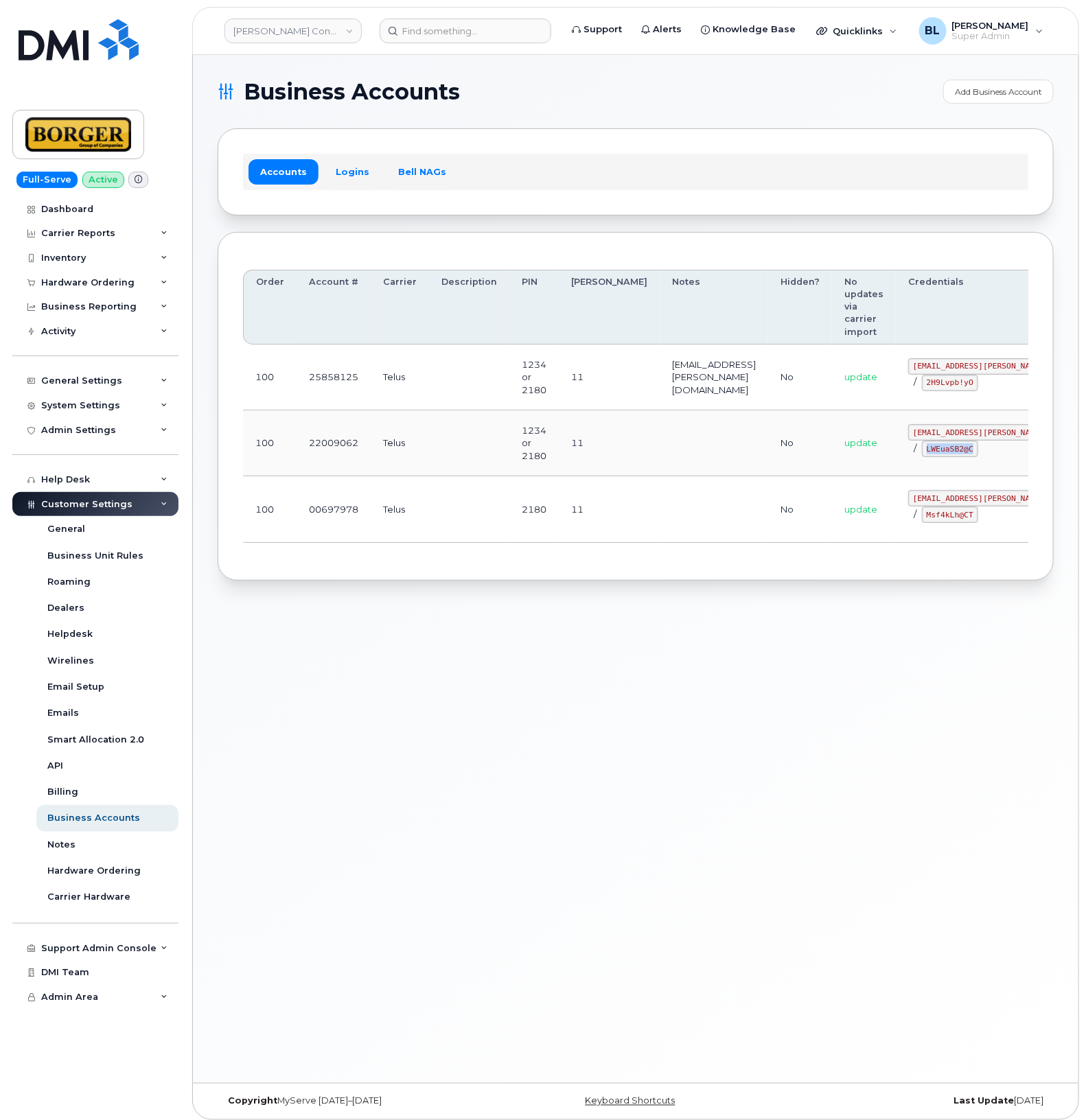
copy code "LWEuaSB2@C"
click at [405, 661] on div "Business Accounts Add Business Account Accounts Logins Bell NAGs Order Account …" at bounding box center [636, 569] width 886 height 1028
drag, startPoint x: 873, startPoint y: 496, endPoint x: 945, endPoint y: 503, distance: 72.3
click at [945, 503] on td "corprick@borger.ca / Msf4kLh@CT" at bounding box center [1009, 509] width 227 height 66
copy code "corprick@borger.ca"
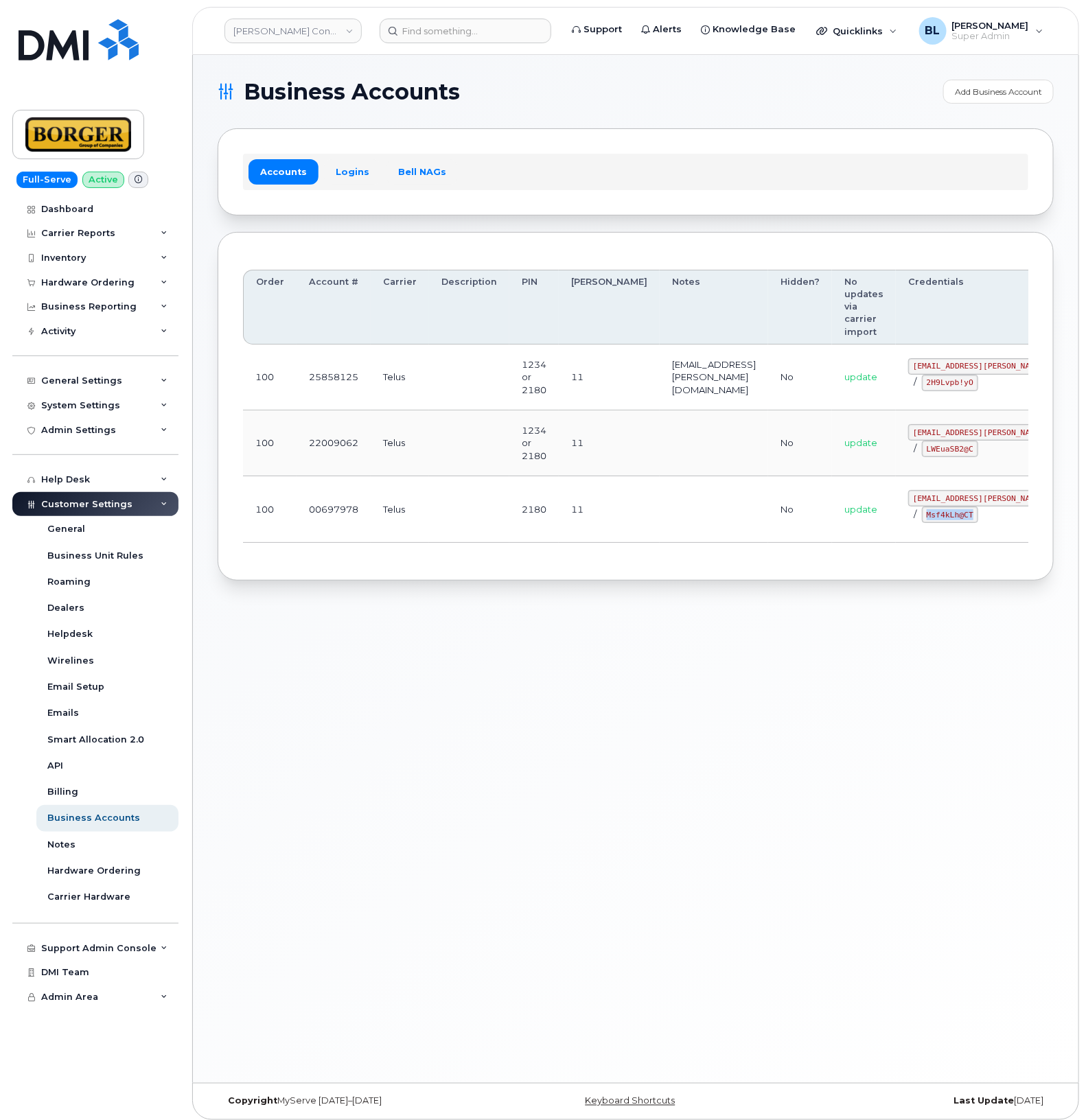
drag, startPoint x: 858, startPoint y: 517, endPoint x: 909, endPoint y: 521, distance: 51.2
click at [922, 521] on code "Msf4kLh@CT" at bounding box center [950, 515] width 57 height 16
copy code "Msf4kLh@CT"
drag, startPoint x: 385, startPoint y: 712, endPoint x: 392, endPoint y: 636, distance: 76.3
click at [385, 712] on div "Business Accounts Add Business Account Accounts Logins Bell NAGs Order Account …" at bounding box center [636, 569] width 886 height 1028
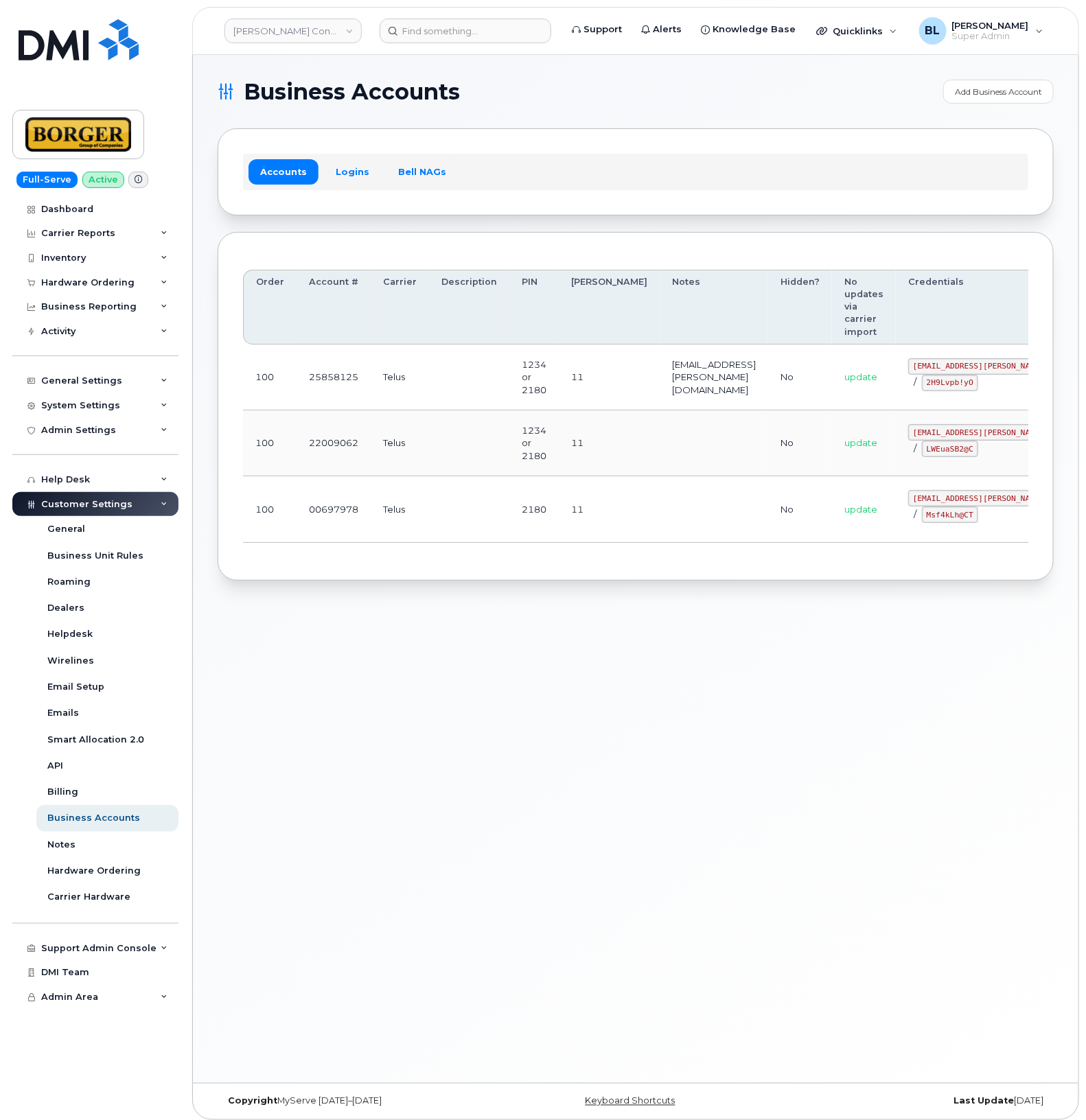
click at [418, 628] on div "Business Accounts Add Business Account Accounts Logins Bell NAGs Order Account …" at bounding box center [636, 569] width 886 height 1028
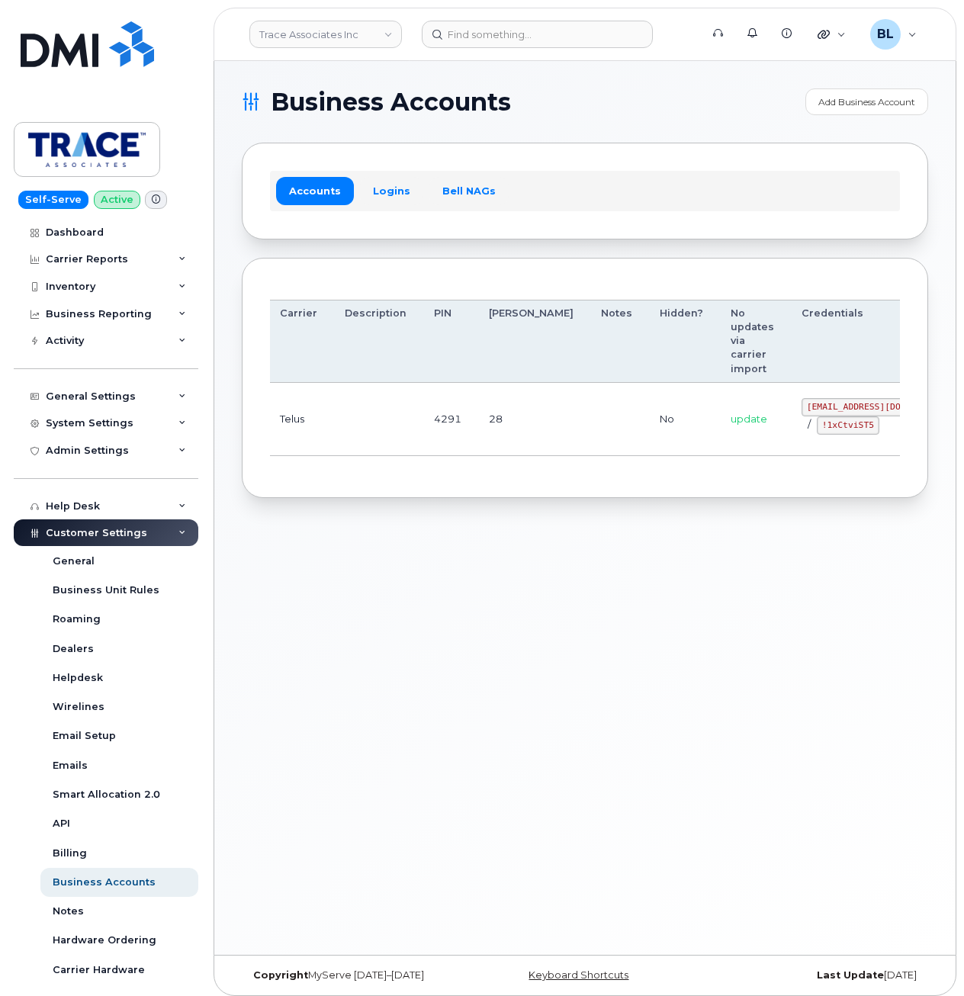
drag, startPoint x: 496, startPoint y: 407, endPoint x: 775, endPoint y: 418, distance: 279.3
drag, startPoint x: 721, startPoint y: 408, endPoint x: 798, endPoint y: 409, distance: 77.8
click at [798, 409] on code "[EMAIL_ADDRESS][DOMAIN_NAME]" at bounding box center [870, 407] width 156 height 18
copy code "[EMAIL_ADDRESS][DOMAIN_NAME]"
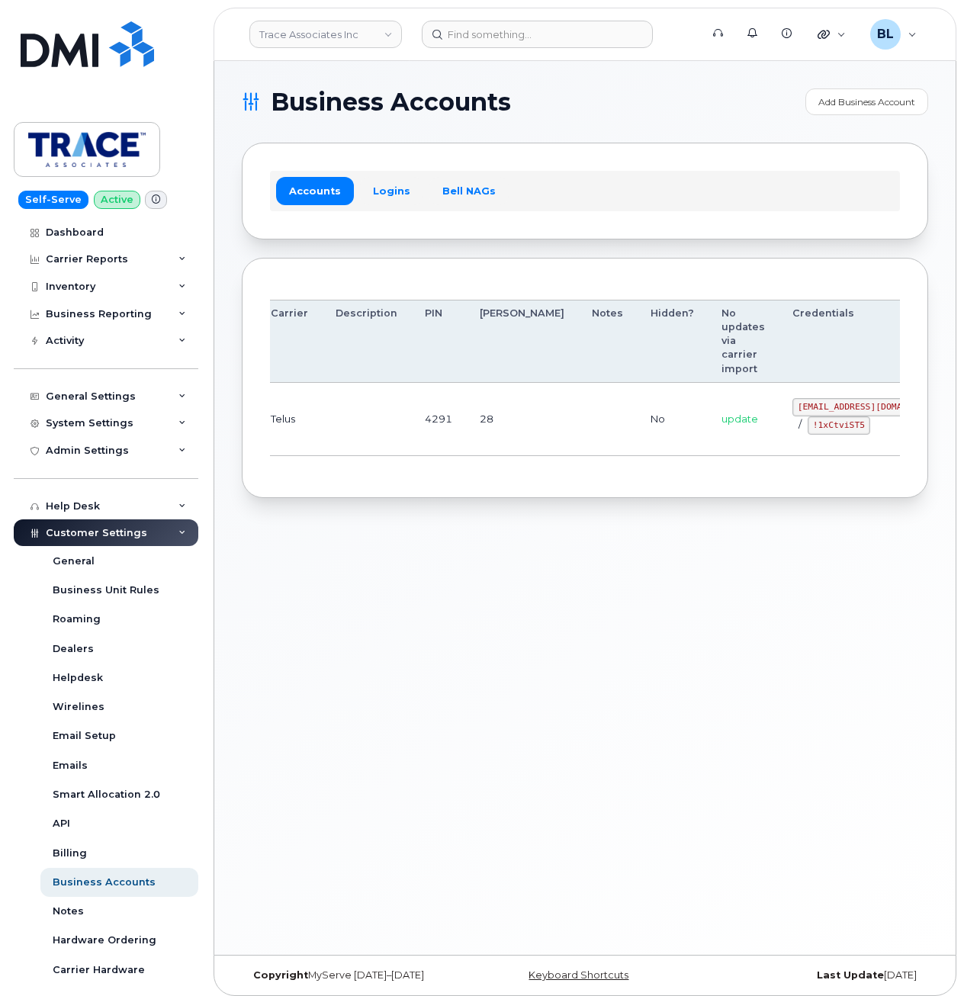
drag, startPoint x: 457, startPoint y: 467, endPoint x: 578, endPoint y: 462, distance: 121.3
click at [457, 467] on div "Order Account # Carrier Description PIN Bill Day Notes Hidden? No updates via c…" at bounding box center [585, 378] width 630 height 185
drag, startPoint x: 731, startPoint y: 425, endPoint x: 785, endPoint y: 428, distance: 54.2
click at [807, 428] on code "!1xCtviST5" at bounding box center [838, 425] width 63 height 18
copy code "!1xCtviST5"
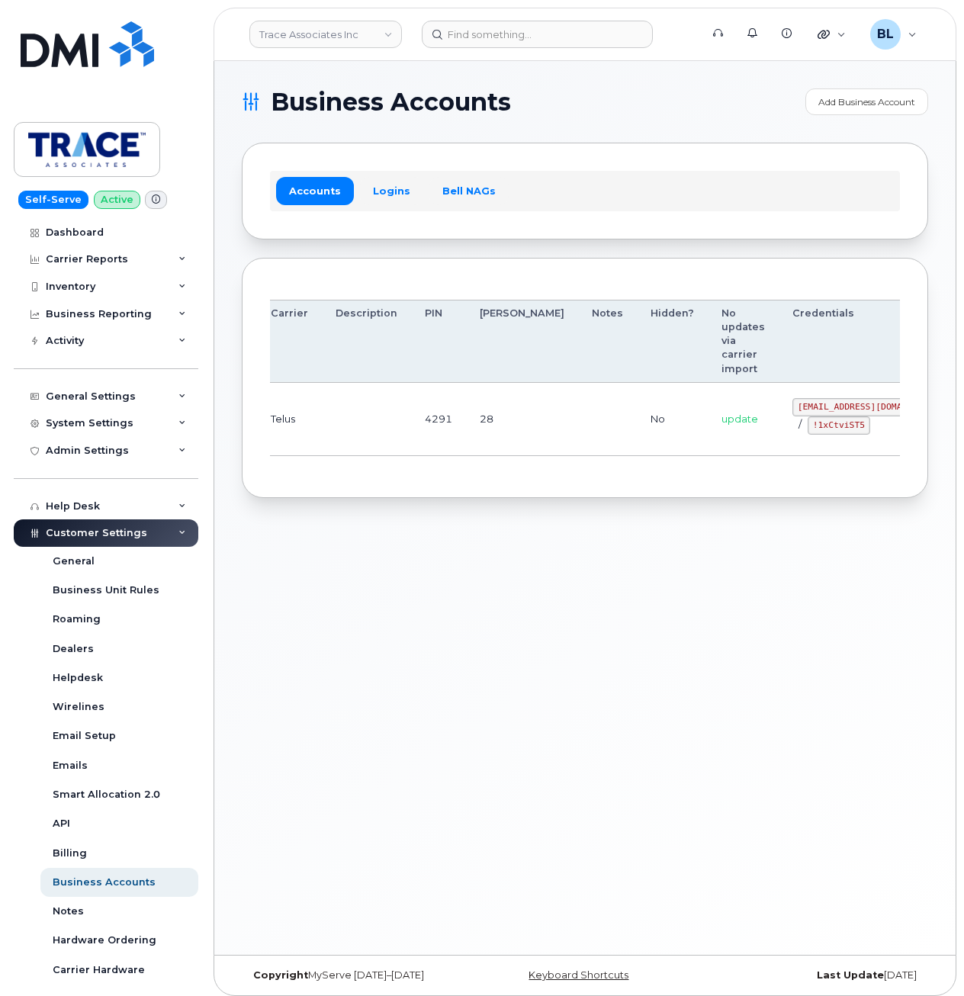
drag, startPoint x: 412, startPoint y: 451, endPoint x: 420, endPoint y: 409, distance: 42.8
click at [412, 451] on td "4291" at bounding box center [438, 419] width 55 height 73
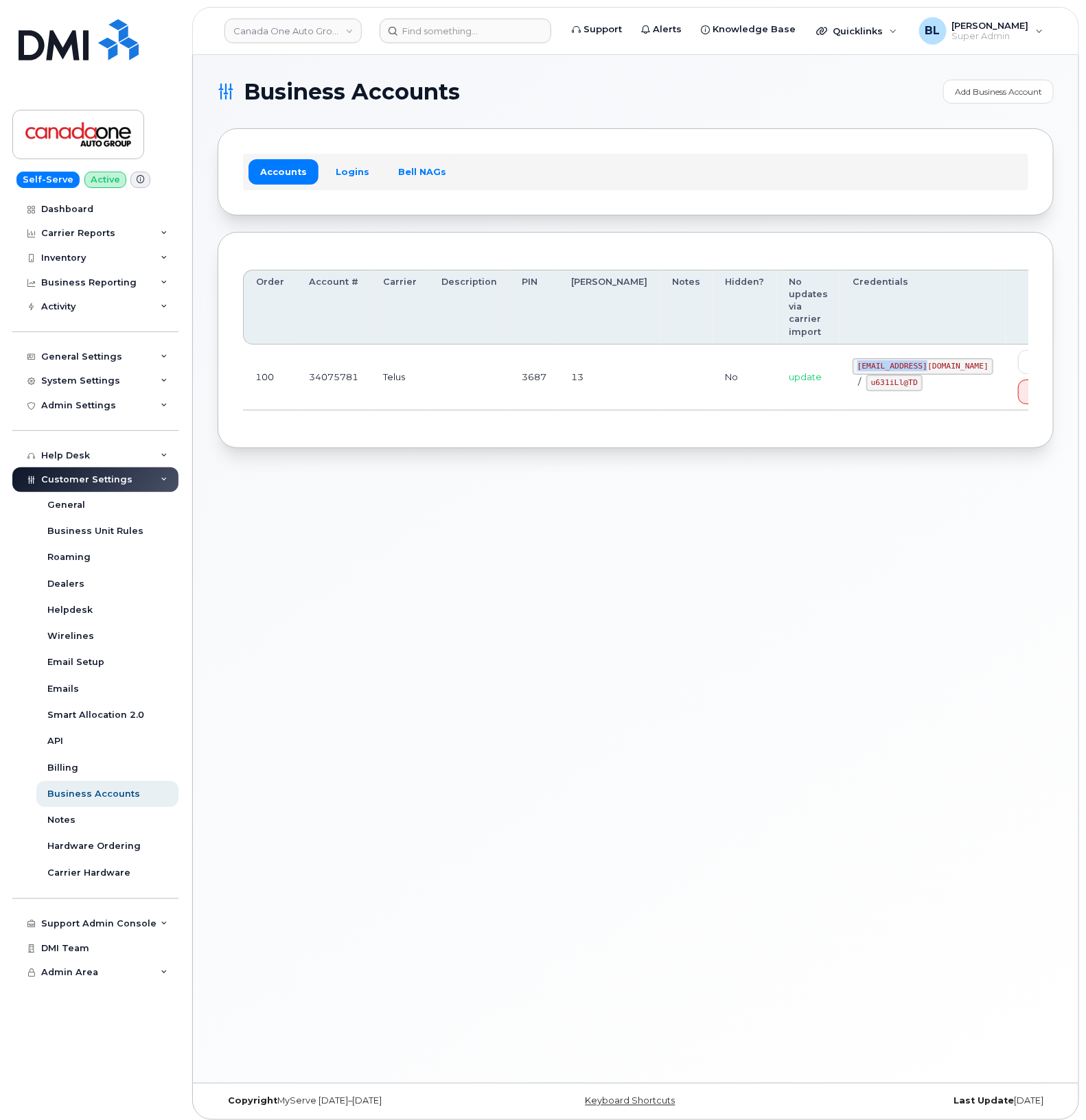
drag, startPoint x: 826, startPoint y: 330, endPoint x: 900, endPoint y: 337, distance: 74.3
click at [900, 358] on div "coag@myserve.co / u631iLl@TD" at bounding box center [923, 375] width 140 height 33
copy code "coag@myserve.co"
drag, startPoint x: 824, startPoint y: 354, endPoint x: 865, endPoint y: 356, distance: 41.0
click at [865, 356] on td "coag@myserve.co / u631iLl@TD" at bounding box center [923, 377] width 166 height 66
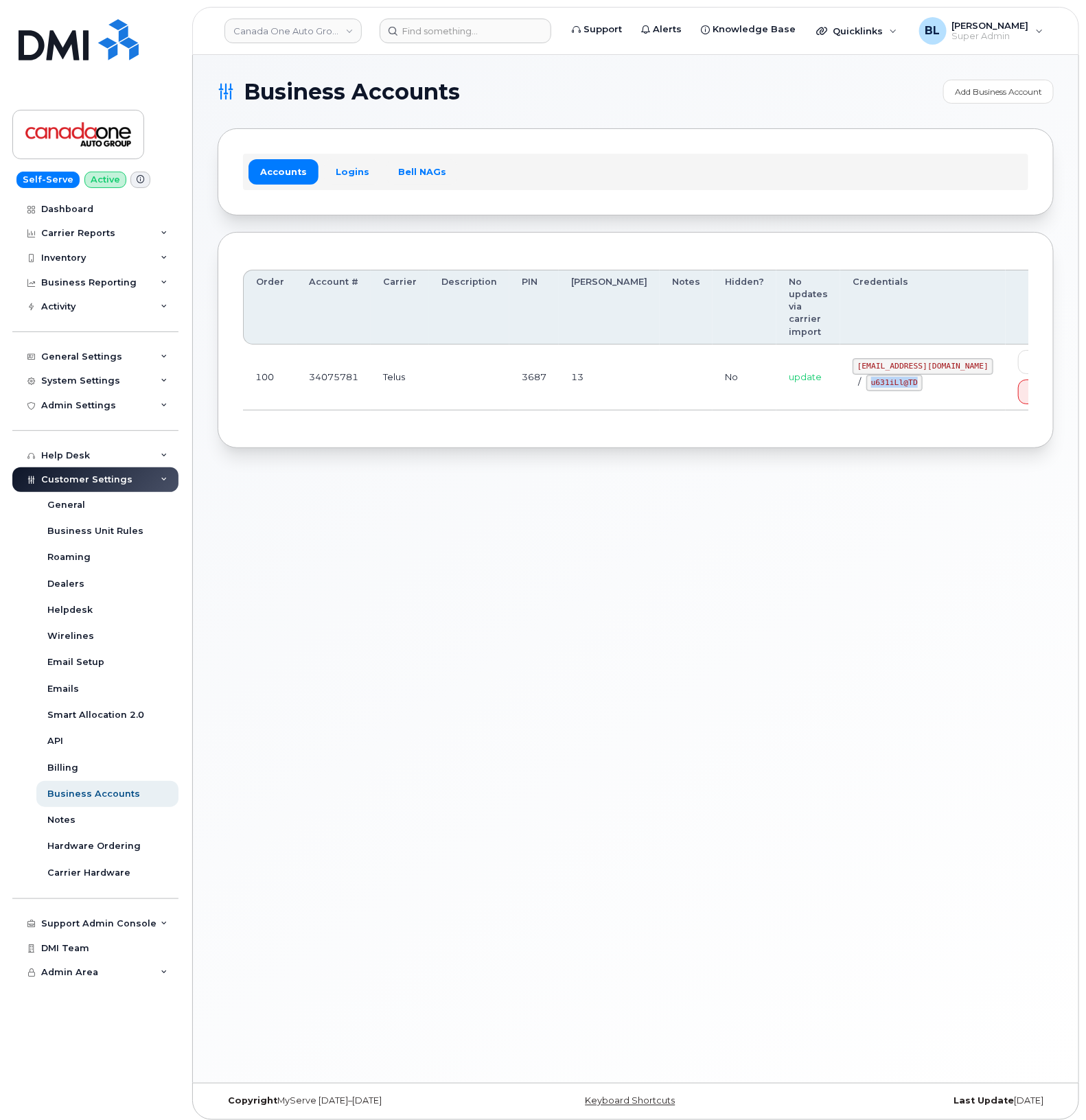
copy code "u631iLl@TD"
click at [575, 447] on div "Business Accounts Add Business Account Accounts Logins Bell NAGs Order Account …" at bounding box center [636, 569] width 886 height 1028
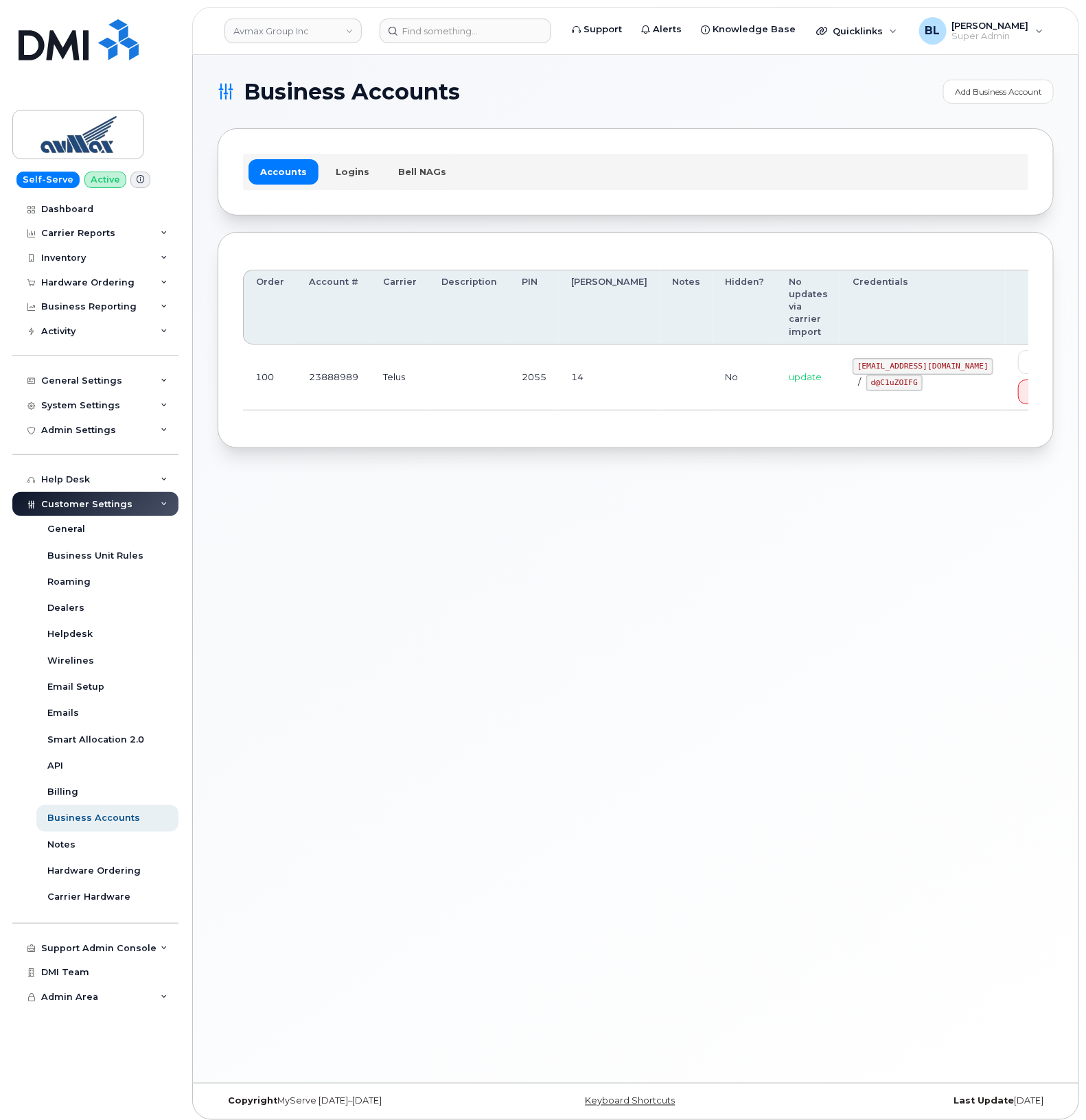
click at [567, 461] on div "Business Accounts Add Business Account Accounts Logins Bell NAGs Order Account …" at bounding box center [636, 569] width 886 height 1028
drag, startPoint x: 489, startPoint y: 366, endPoint x: 765, endPoint y: 372, distance: 276.1
drag, startPoint x: 801, startPoint y: 355, endPoint x: 923, endPoint y: 357, distance: 122.0
click at [923, 357] on td "pinecliff@simplexmobility.com / d@C1uZOIFG" at bounding box center [923, 377] width 166 height 66
copy code "pinecliff@simplexmobility.com"
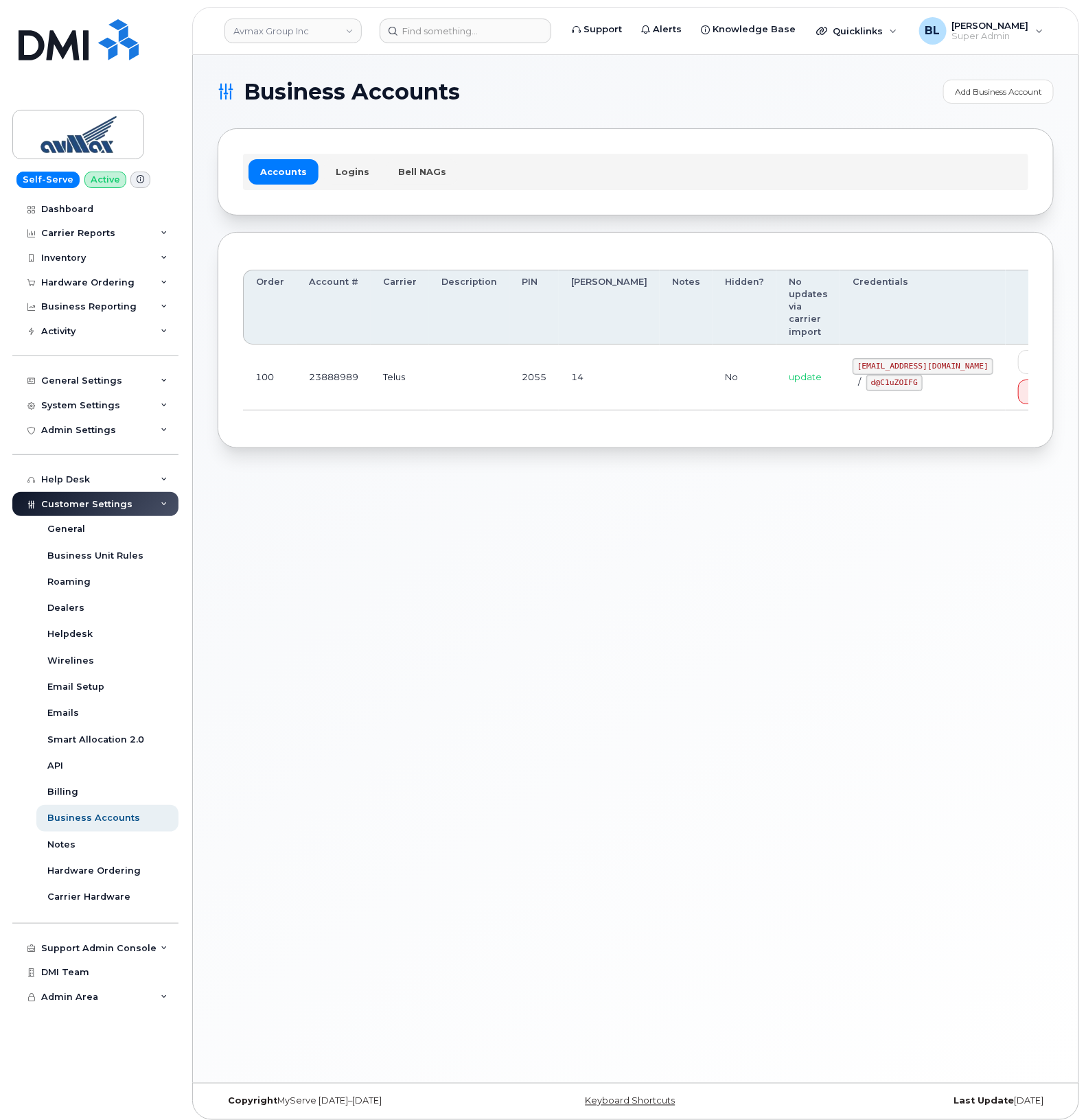
drag, startPoint x: 451, startPoint y: 405, endPoint x: 465, endPoint y: 402, distance: 14.3
click at [457, 403] on div "Order Account # Carrier Description PIN Bill Day Notes Hidden? No updates via c…" at bounding box center [636, 340] width 785 height 167
drag, startPoint x: 814, startPoint y: 371, endPoint x: 857, endPoint y: 380, distance: 43.9
click at [857, 380] on div "pinecliff@simplexmobility.com / d@C1uZOIFG" at bounding box center [923, 375] width 140 height 33
copy code "d@C1uZOIFG"
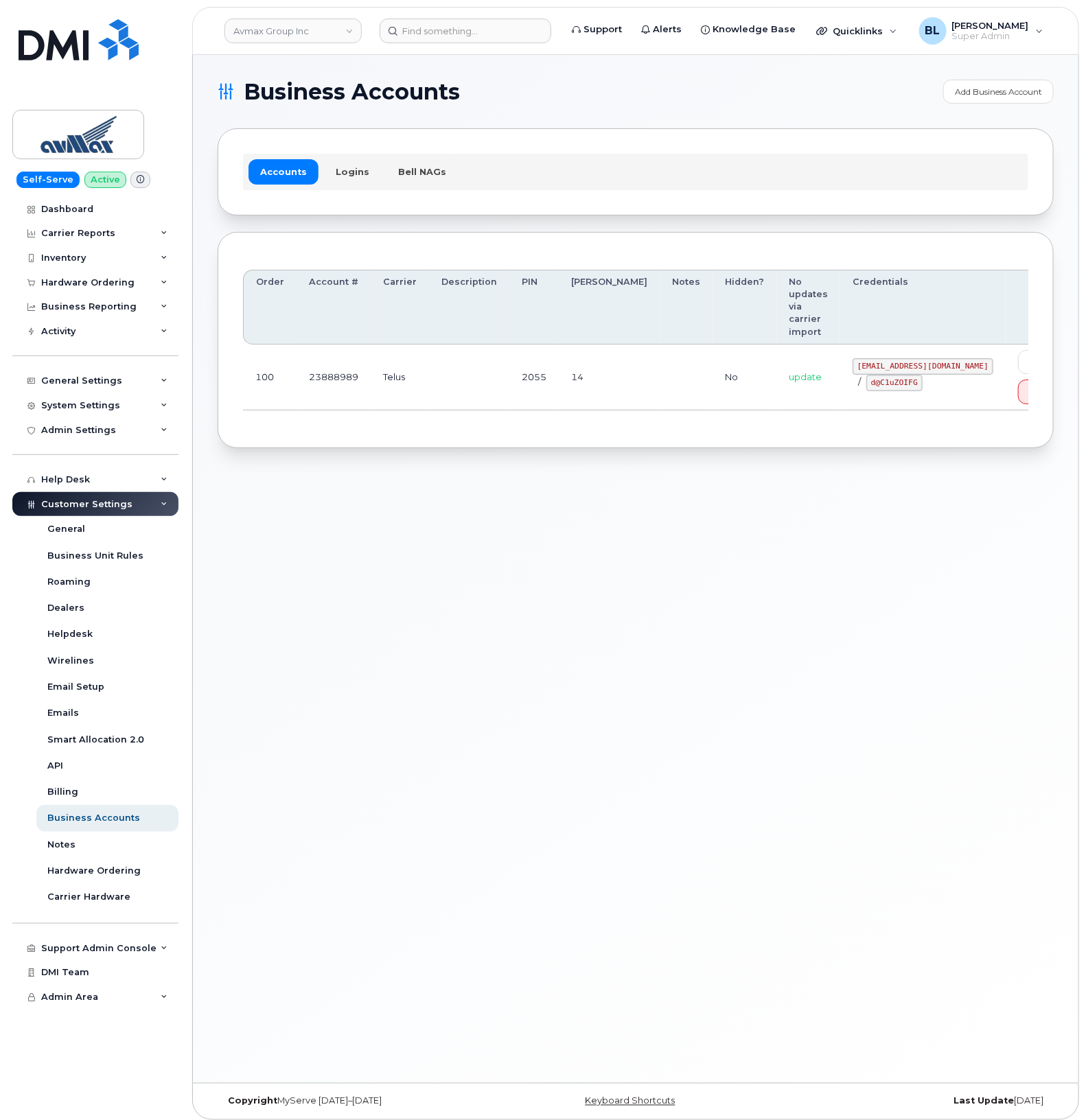
click at [490, 530] on div "Business Accounts Add Business Account Accounts Logins Bell NAGs Order Account …" at bounding box center [636, 569] width 886 height 1028
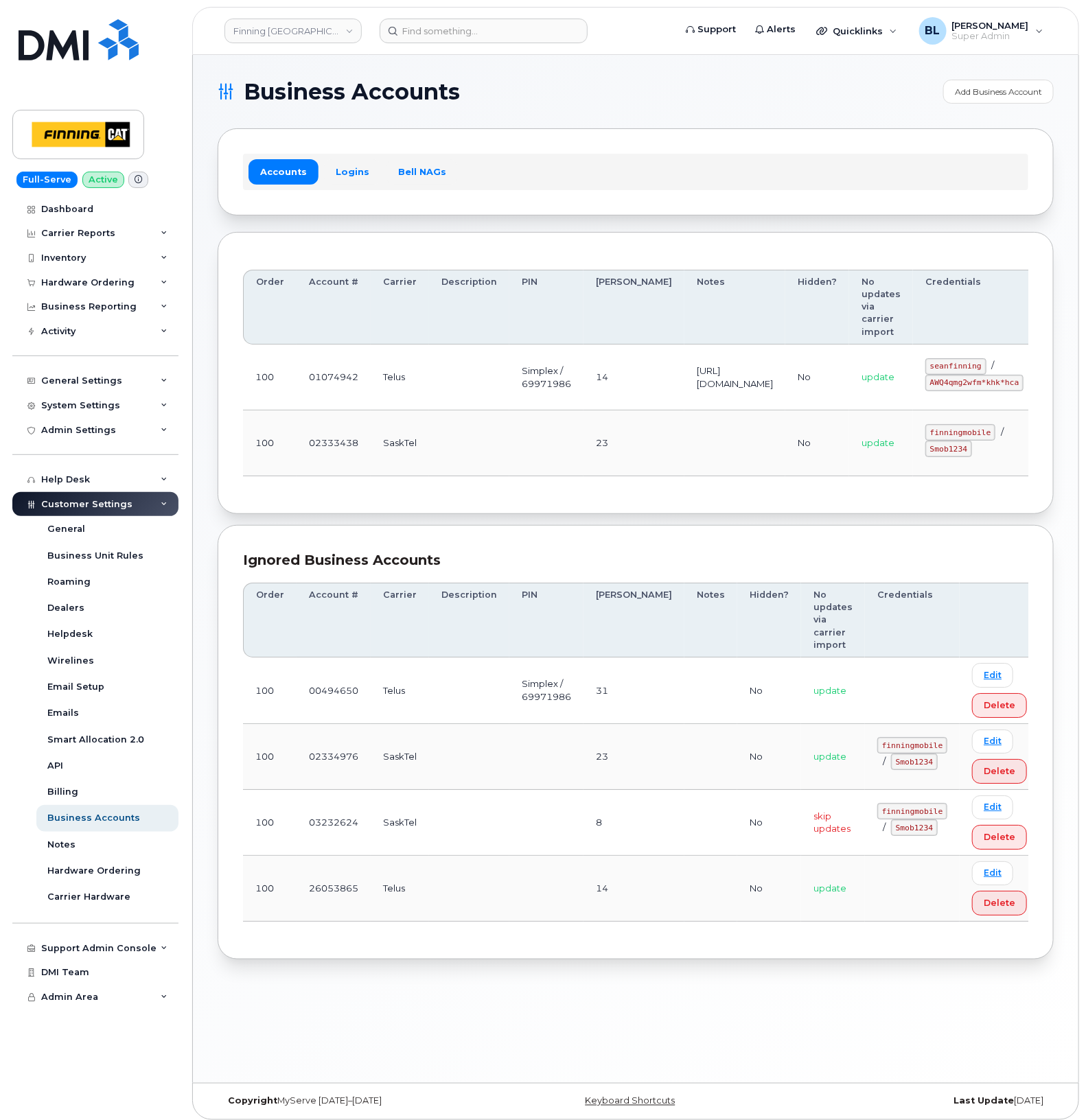
scroll to position [0, 108]
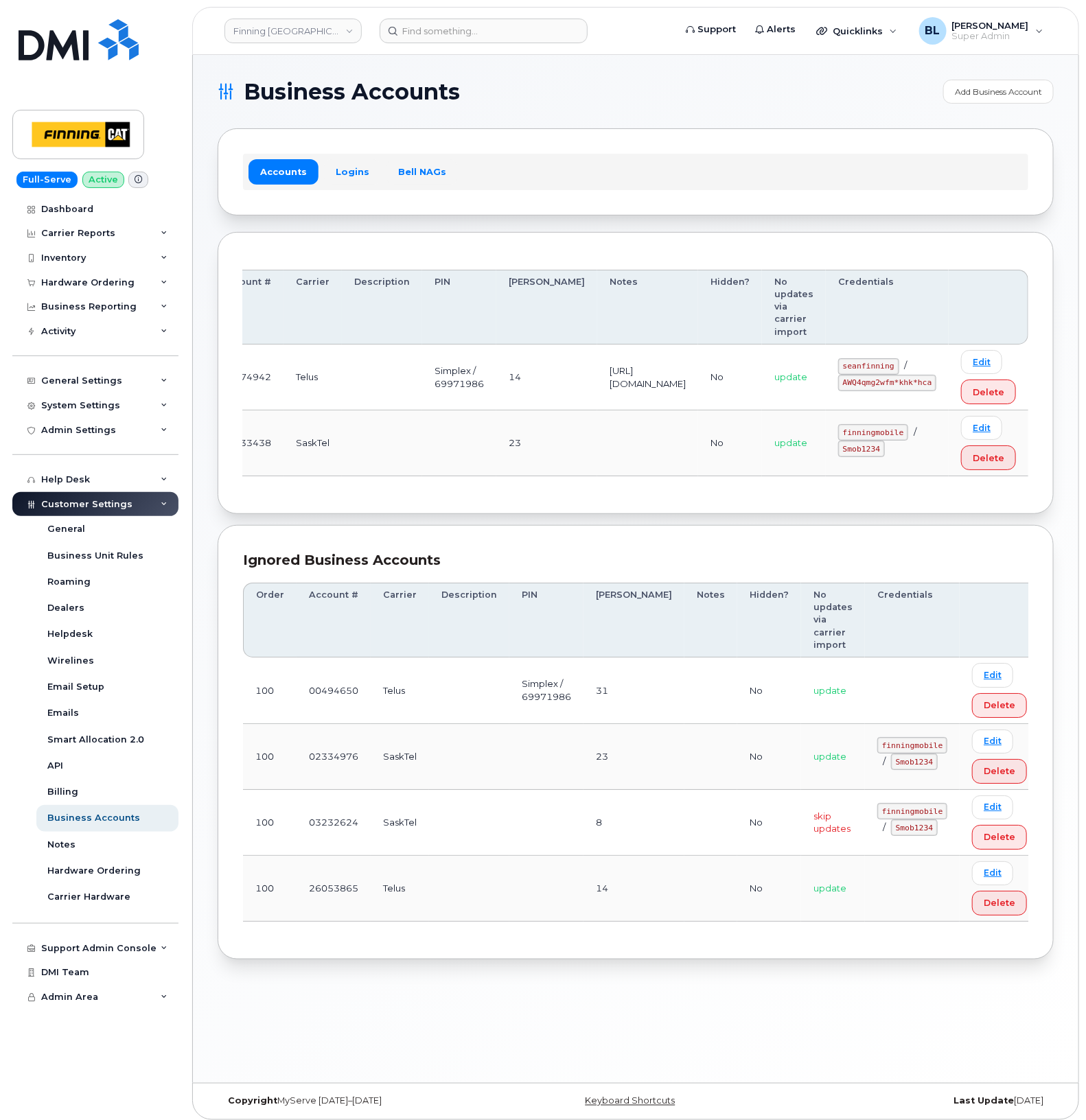
drag, startPoint x: 599, startPoint y: 356, endPoint x: 900, endPoint y: 372, distance: 301.4
click at [853, 366] on code "seanfinning" at bounding box center [869, 366] width 61 height 16
click at [848, 366] on code "seanfinning" at bounding box center [869, 366] width 61 height 16
drag, startPoint x: 848, startPoint y: 366, endPoint x: 901, endPoint y: 366, distance: 53.0
click at [900, 366] on code "seanfinning" at bounding box center [869, 366] width 61 height 16
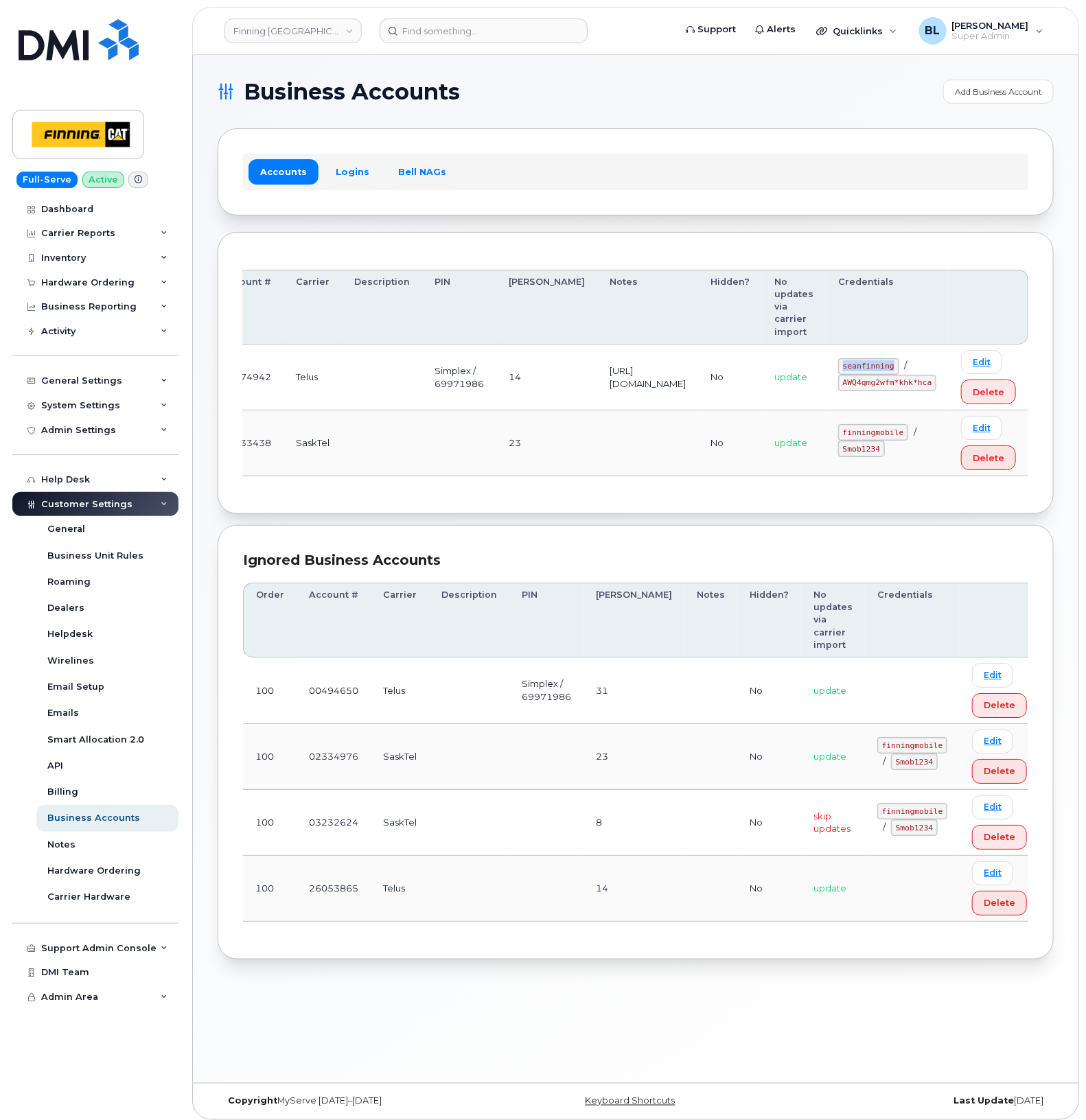
copy code "seanfinning"
drag, startPoint x: 852, startPoint y: 386, endPoint x: 935, endPoint y: 388, distance: 83.0
click at [935, 388] on code "AWQ4qmg2wfm*khk*hca" at bounding box center [887, 383] width 98 height 16
copy code "AWQ4qmg2wfm*khk*hca"
click at [597, 475] on td at bounding box center [647, 443] width 101 height 66
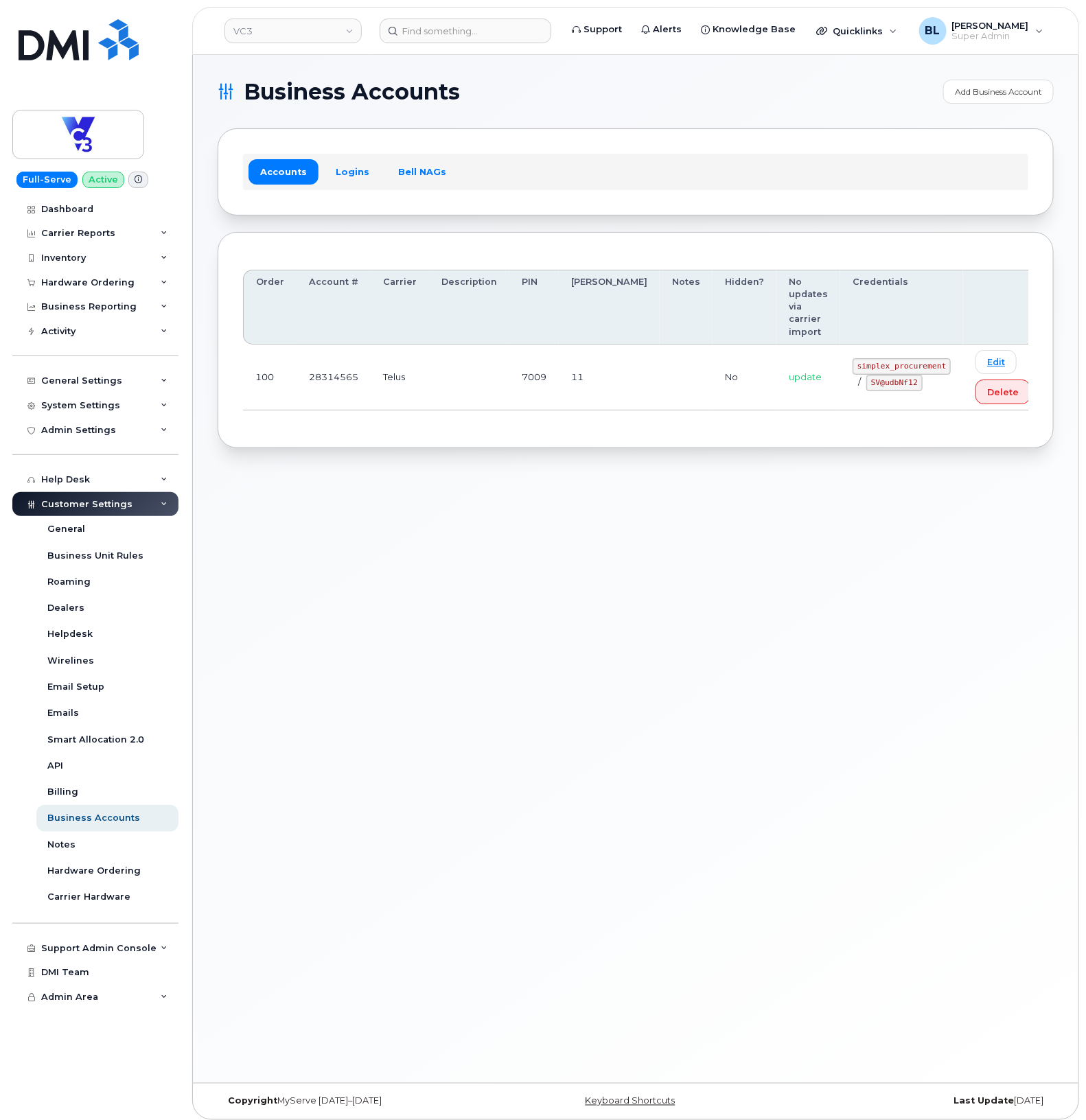
click at [712, 359] on td "No" at bounding box center [744, 377] width 64 height 66
drag, startPoint x: 818, startPoint y: 338, endPoint x: 906, endPoint y: 348, distance: 88.6
click at [906, 358] on div "simplex_procurement / SV@udbNf12" at bounding box center [901, 375] width 98 height 33
copy code "simplex_procurement"
drag, startPoint x: 585, startPoint y: 414, endPoint x: 767, endPoint y: 416, distance: 182.0
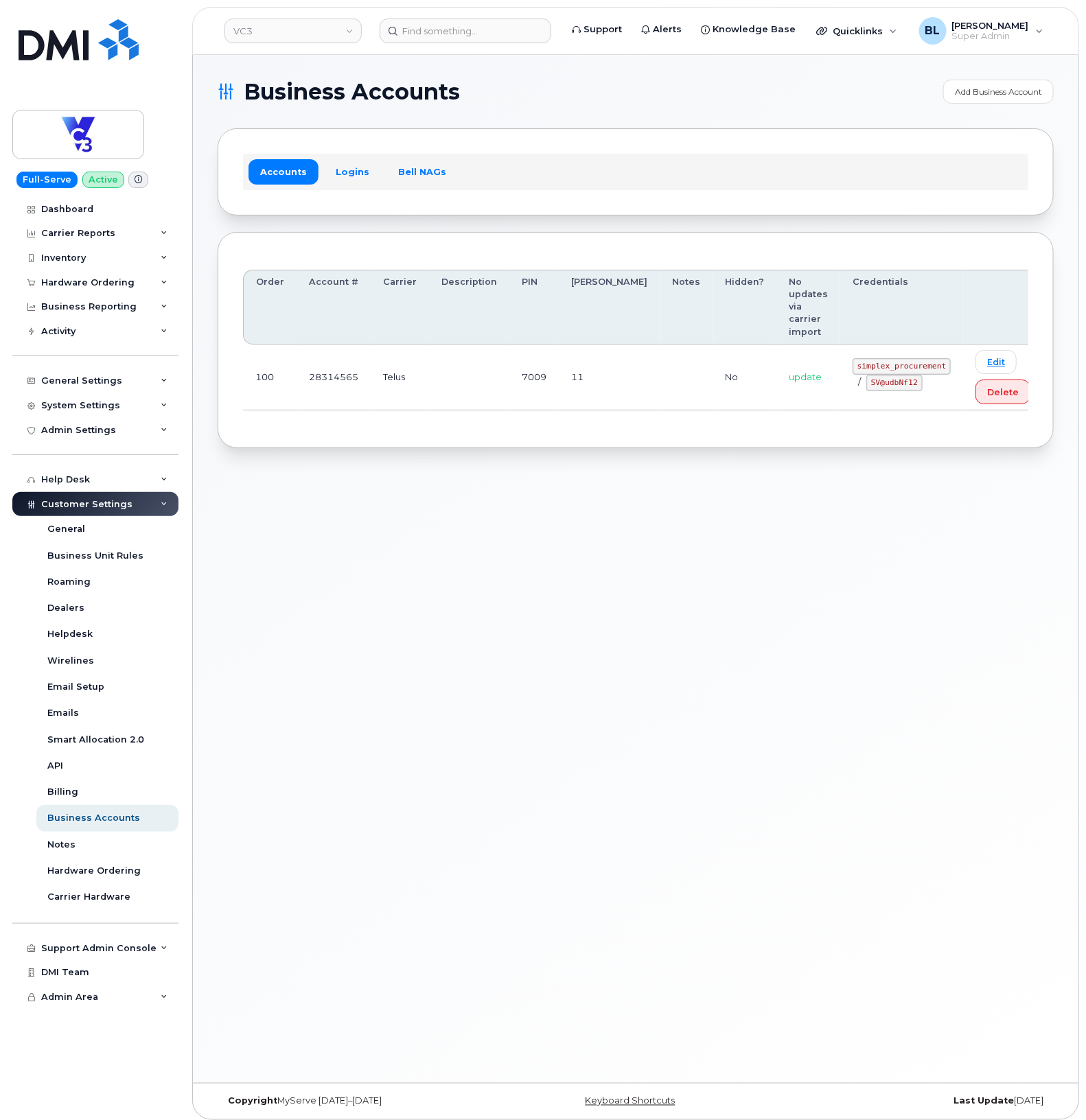
click at [585, 414] on div "Order Account # Carrier Description PIN [PERSON_NAME] Notes Hidden? No updates …" at bounding box center [636, 340] width 837 height 217
drag, startPoint x: 814, startPoint y: 359, endPoint x: 860, endPoint y: 365, distance: 46.4
click at [866, 375] on code "SV@udbNf12" at bounding box center [894, 383] width 57 height 16
copy code "SV@udbNf12"
click at [539, 529] on div "Business Accounts Add Business Account Accounts Logins Bell NAGs Order Account …" at bounding box center [636, 569] width 886 height 1028
